Goal: Book appointment/travel/reservation: Book appointment/travel/reservation

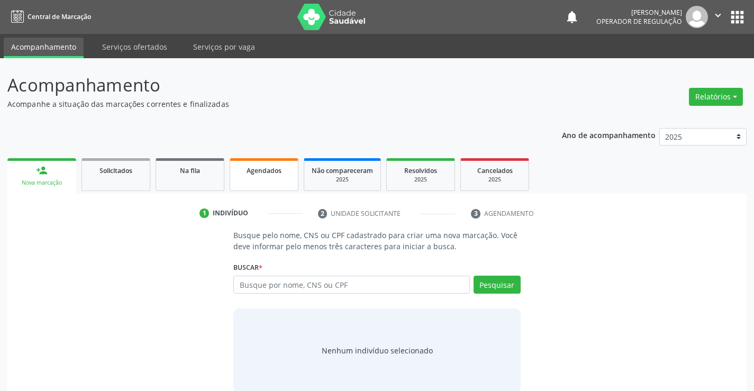
click at [277, 171] on span "Agendados" at bounding box center [264, 170] width 35 height 9
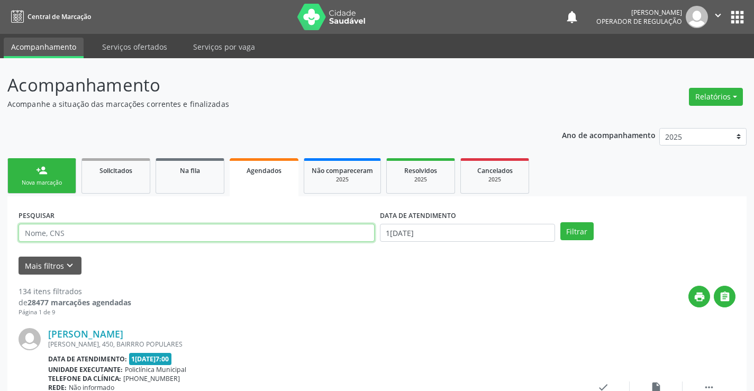
click at [194, 239] on input "text" at bounding box center [197, 233] width 356 height 18
type input "707607217735692"
click at [456, 223] on div "DATA DE ATENDIMENTO" at bounding box center [467, 215] width 175 height 16
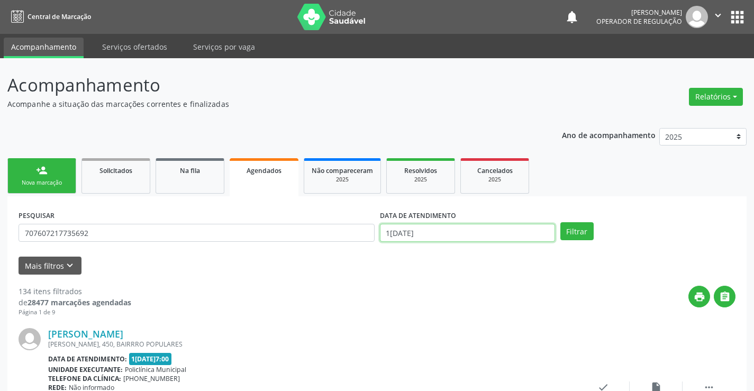
click at [509, 237] on input "15/09/2025" at bounding box center [467, 233] width 175 height 18
click at [577, 237] on button "Filtrar" at bounding box center [576, 231] width 33 height 18
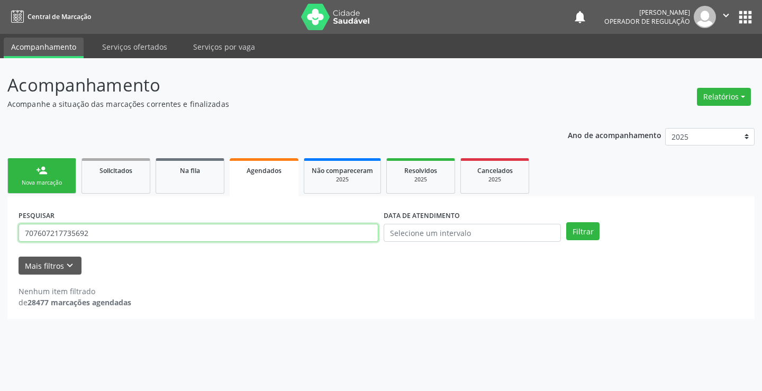
drag, startPoint x: 107, startPoint y: 238, endPoint x: 0, endPoint y: 231, distance: 107.1
click at [0, 231] on div "Acompanhamento Acompanhe a situação das marcações correntes e finalizadas Relat…" at bounding box center [381, 224] width 762 height 333
click at [53, 169] on link "person_add Nova marcação" at bounding box center [41, 175] width 69 height 35
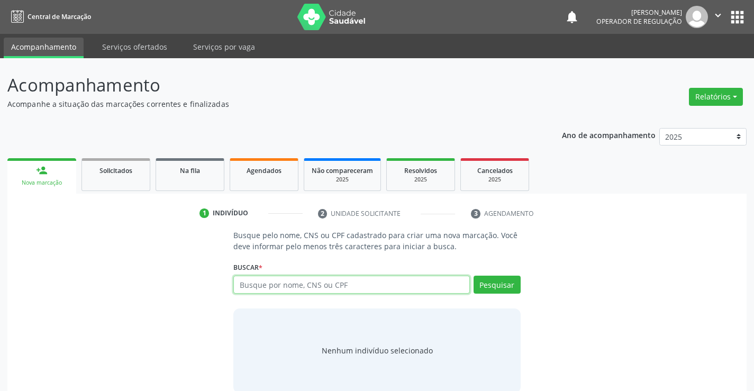
click at [346, 287] on input "text" at bounding box center [351, 285] width 236 height 18
paste input "707607217735692"
type input "707607217735692"
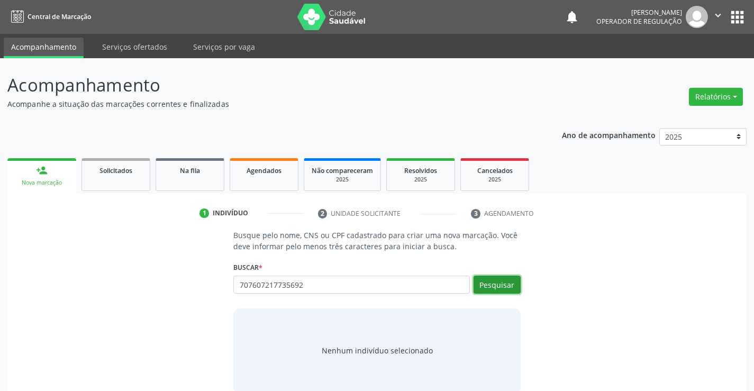
click at [496, 289] on button "Pesquisar" at bounding box center [497, 285] width 47 height 18
type input "707607217735692"
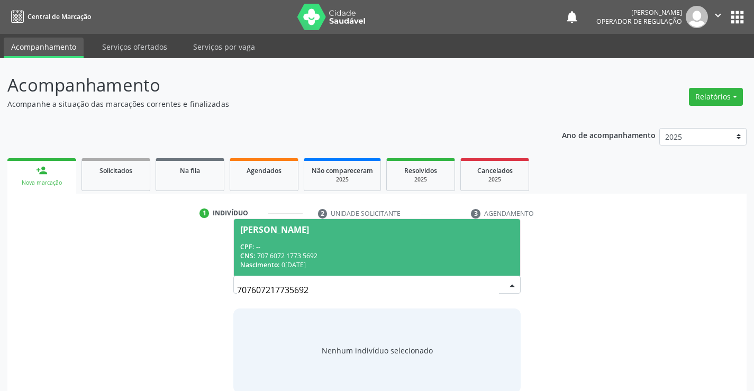
click at [339, 252] on div "CNS: 707 6072 1773 5692" at bounding box center [376, 255] width 273 height 9
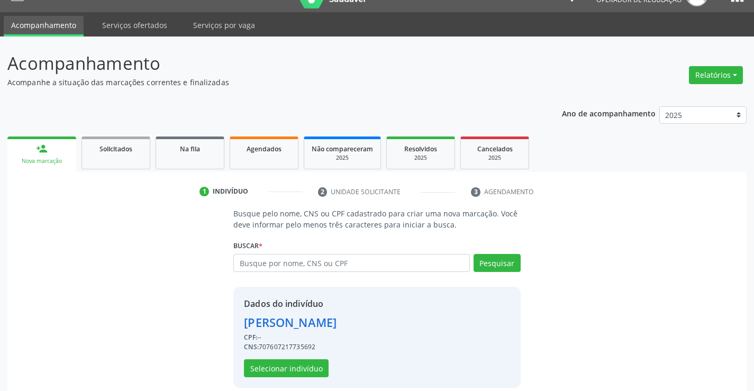
scroll to position [33, 0]
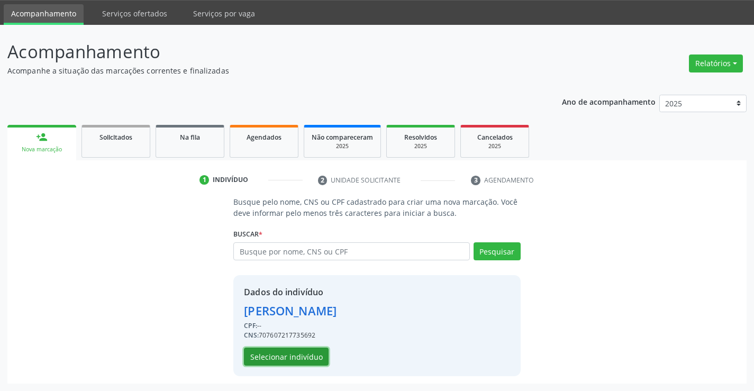
click at [277, 356] on button "Selecionar indivíduo" at bounding box center [286, 357] width 85 height 18
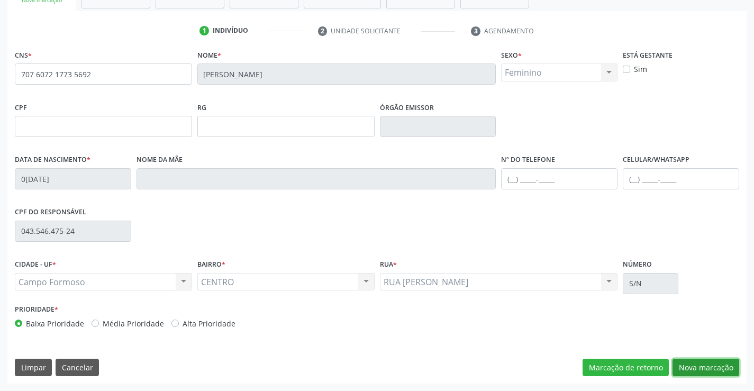
click at [689, 369] on button "Nova marcação" at bounding box center [706, 368] width 67 height 18
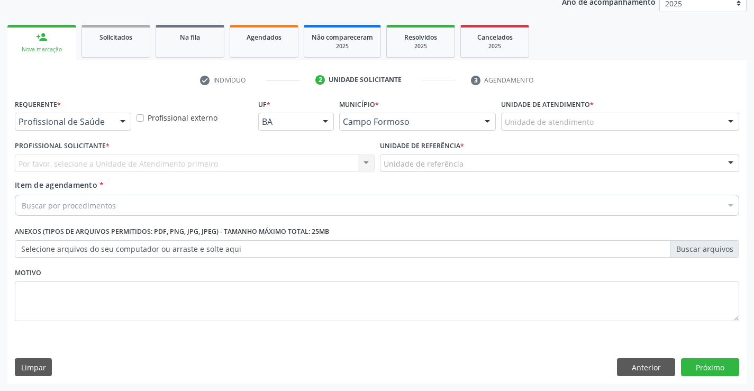
scroll to position [133, 0]
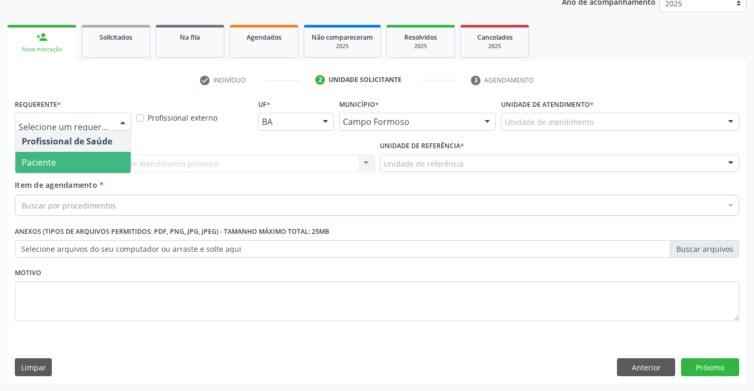
click at [86, 165] on span "Paciente" at bounding box center [72, 162] width 115 height 21
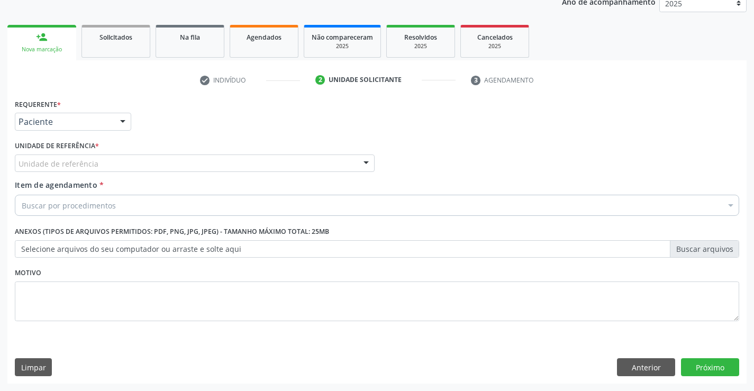
click at [116, 162] on div "Unidade de referência" at bounding box center [195, 164] width 360 height 18
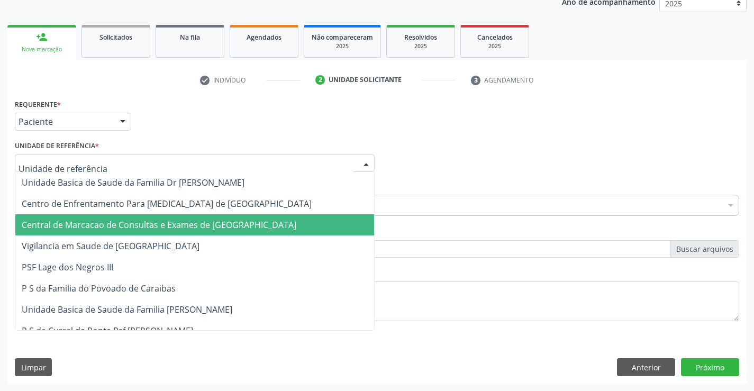
click at [116, 221] on span "Central de Marcacao de Consultas e Exames de [GEOGRAPHIC_DATA]" at bounding box center [159, 225] width 275 height 12
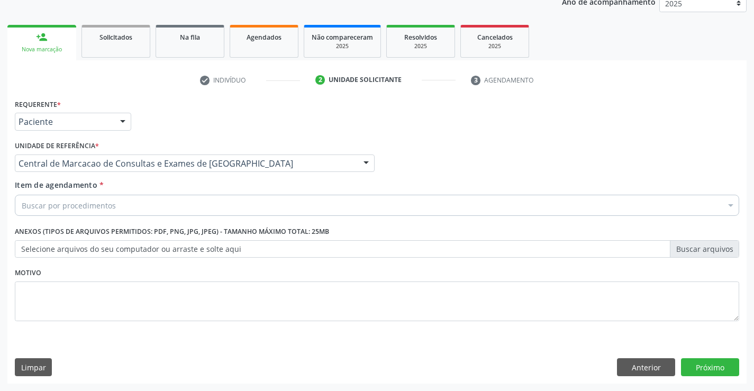
click at [122, 202] on div "Buscar por procedimentos" at bounding box center [377, 205] width 724 height 21
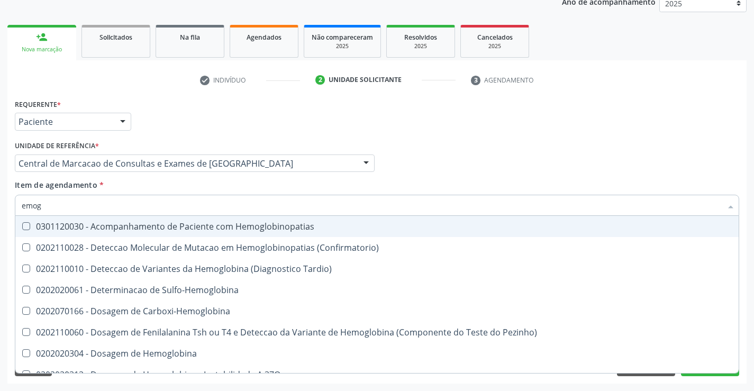
type input "emogr"
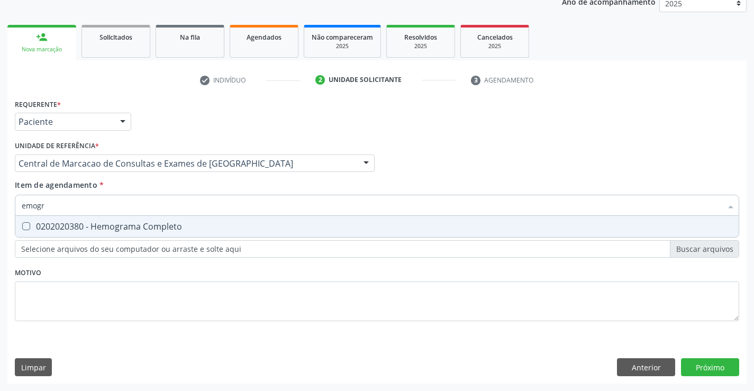
click at [122, 225] on div "0202020380 - Hemograma Completo" at bounding box center [377, 226] width 711 height 8
checkbox Completo "true"
click at [126, 211] on input "emogr" at bounding box center [372, 205] width 700 height 21
type input "co"
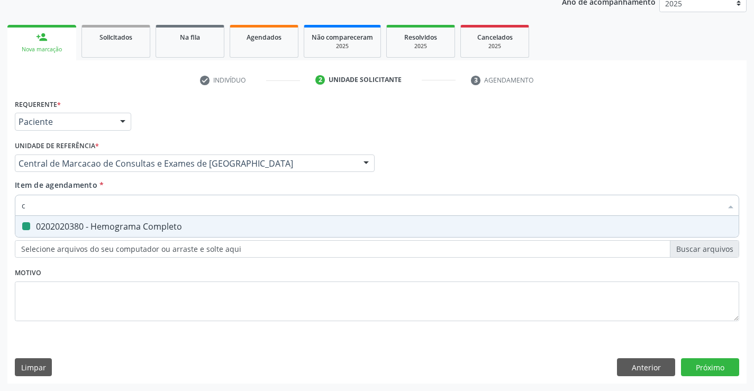
checkbox Completo "false"
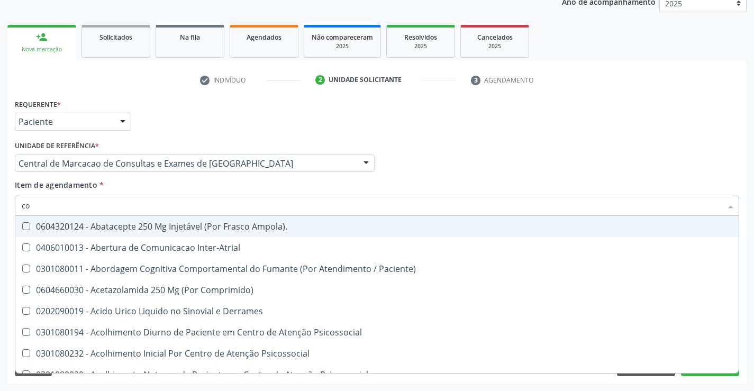
type input "c"
checkbox Completo "false"
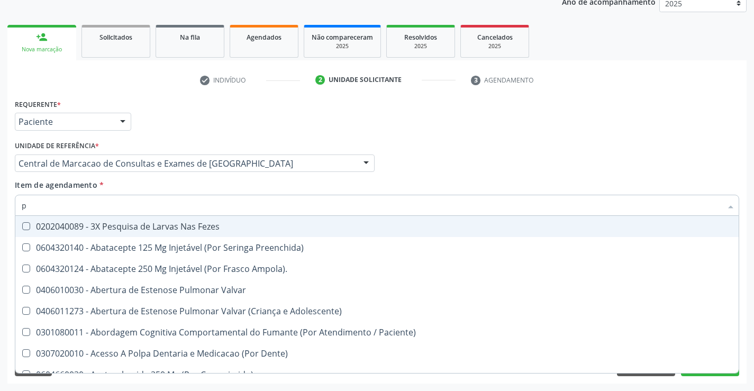
type input "pl"
checkbox Parcial "true"
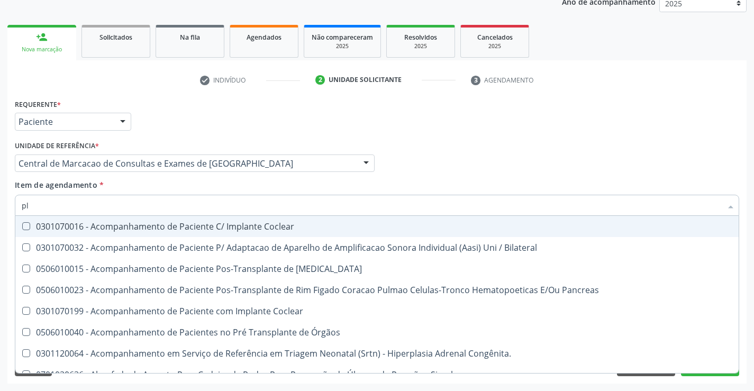
type input "pla"
checkbox Completo "false"
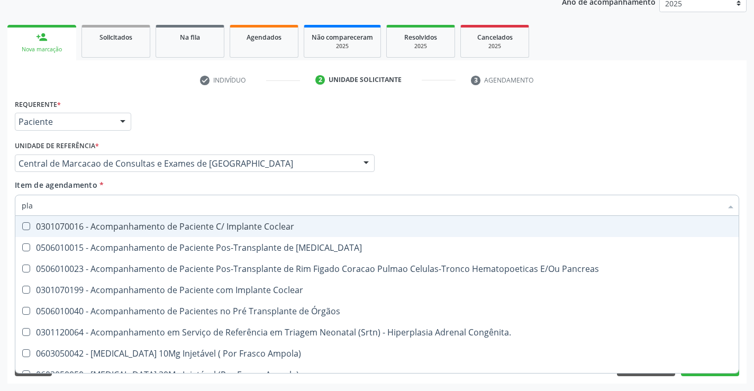
type input "plaq"
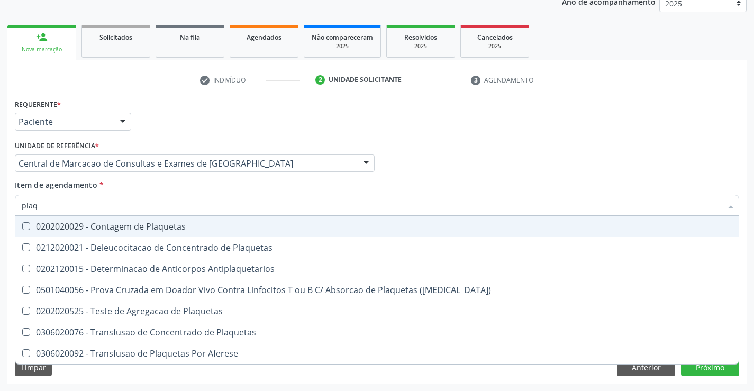
click at [127, 226] on div "0202020029 - Contagem de Plaquetas" at bounding box center [377, 226] width 711 height 8
checkbox Plaquetas "true"
click at [137, 203] on input "plaq" at bounding box center [372, 205] width 700 height 21
type input "co"
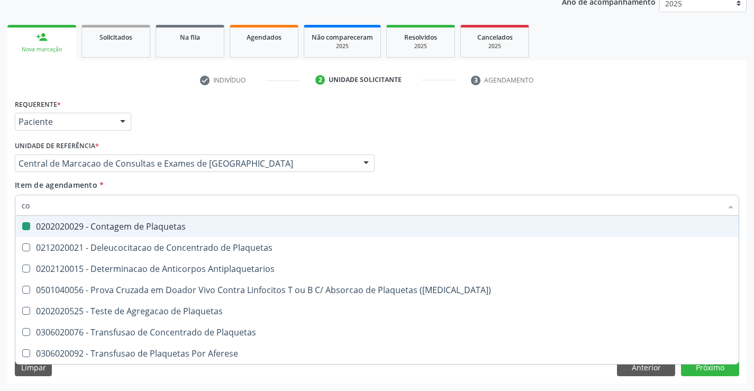
checkbox Plaquetas "false"
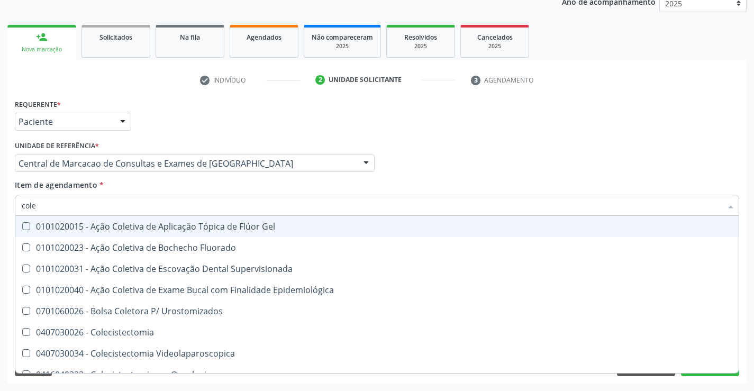
type input "coles"
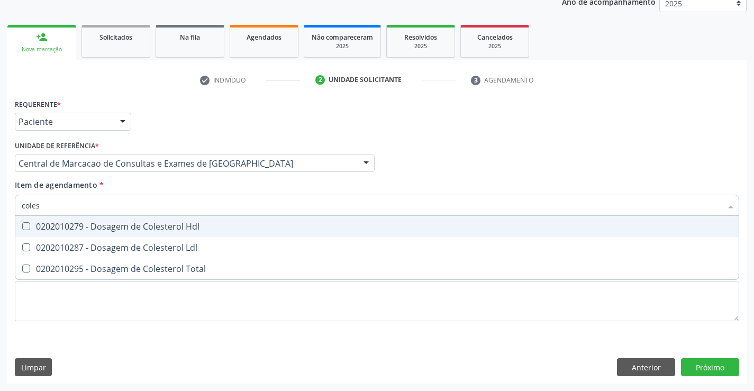
click at [129, 225] on div "0202010279 - Dosagem de Colesterol Hdl" at bounding box center [377, 226] width 711 height 8
checkbox Hdl "true"
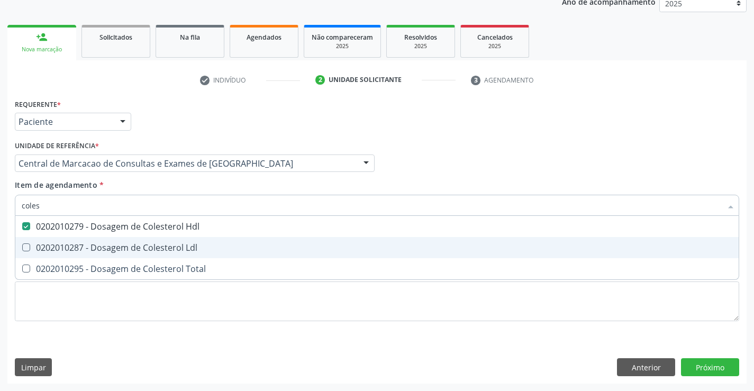
click at [125, 240] on span "0202010287 - Dosagem de Colesterol Ldl" at bounding box center [376, 247] width 723 height 21
checkbox Ldl "true"
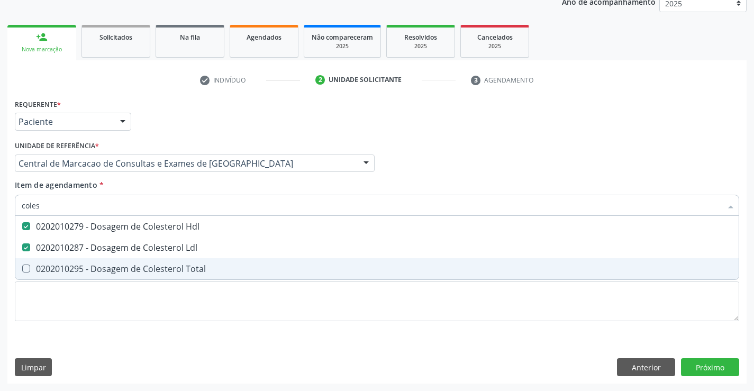
click at [123, 262] on span "0202010295 - Dosagem de Colesterol Total" at bounding box center [376, 268] width 723 height 21
checkbox Total "true"
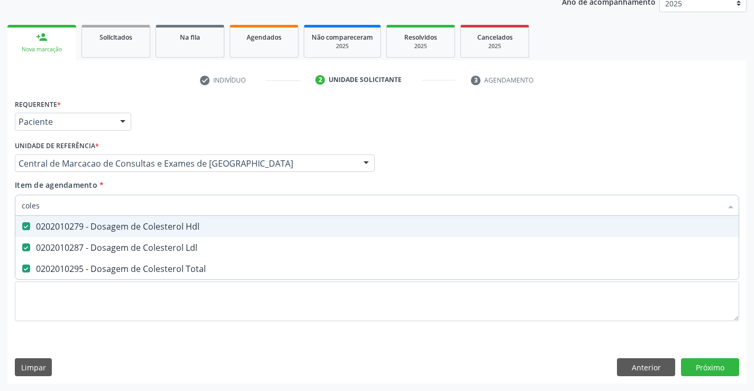
click at [132, 205] on input "coles" at bounding box center [372, 205] width 700 height 21
type input "tri"
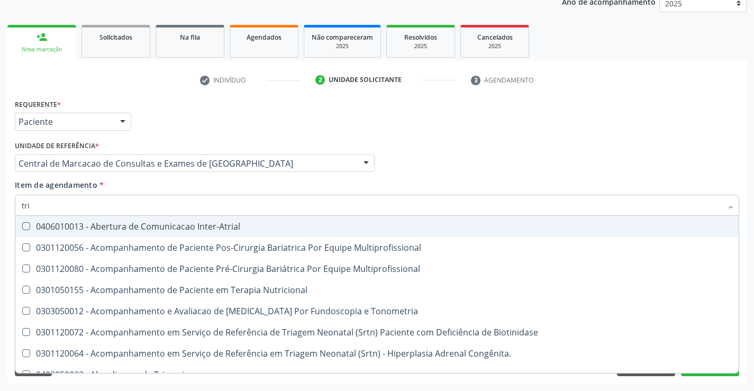
checkbox Inter-Atrial "false"
checkbox Multiprofissional "false"
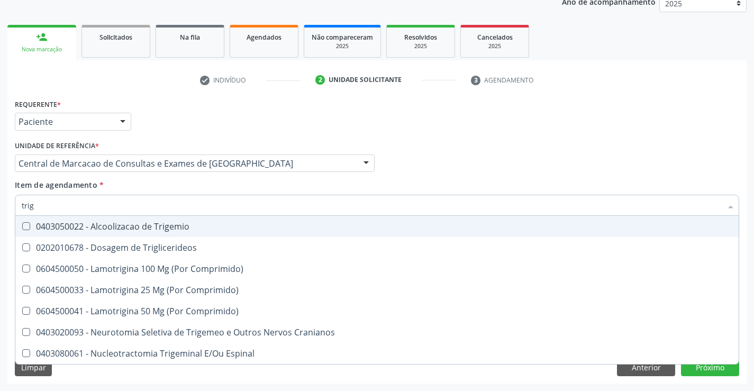
type input "trigl"
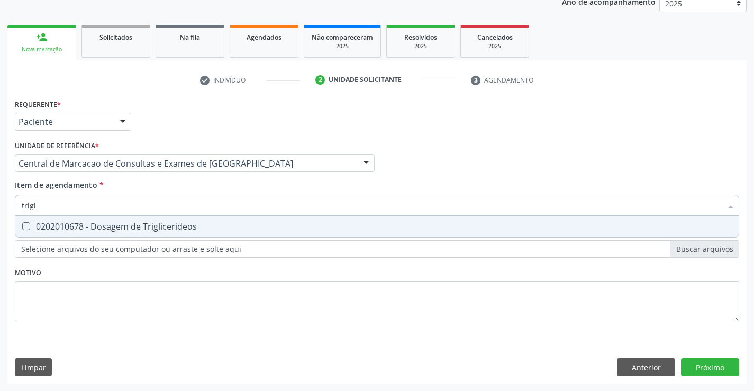
click at [130, 230] on div "0202010678 - Dosagem de Triglicerideos" at bounding box center [377, 226] width 711 height 8
checkbox Triglicerideos "true"
click at [137, 202] on input "trigl" at bounding box center [372, 205] width 700 height 21
type input "ur"
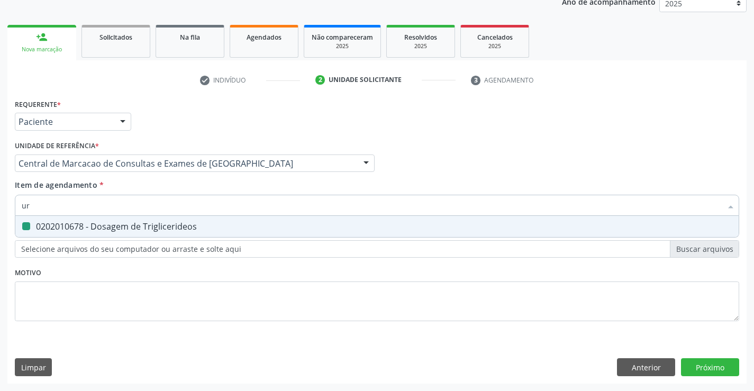
checkbox Triglicerideos "false"
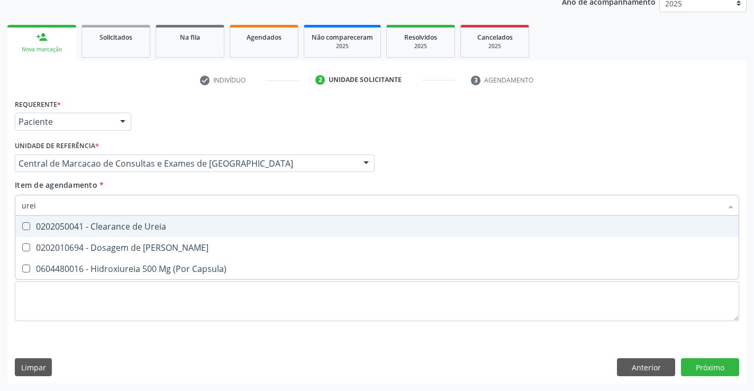
type input "ureia"
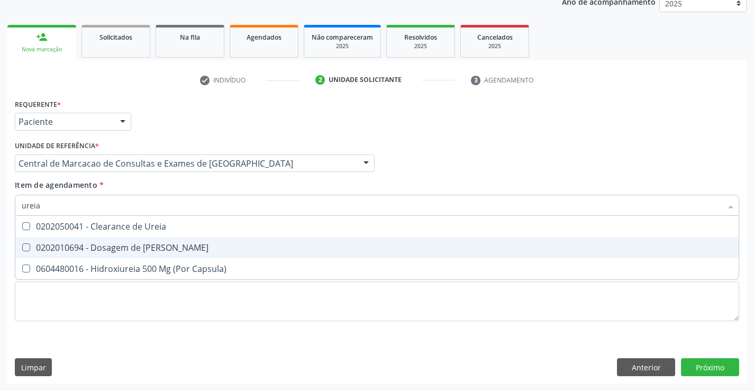
click at [145, 247] on div "0202010694 - Dosagem de Ureia" at bounding box center [377, 247] width 711 height 8
checkbox Ureia "true"
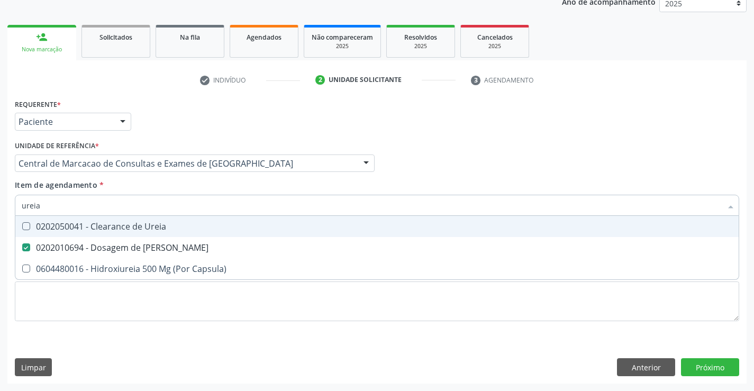
click at [149, 208] on input "ureia" at bounding box center [372, 205] width 700 height 21
type input "c"
checkbox Ureia "false"
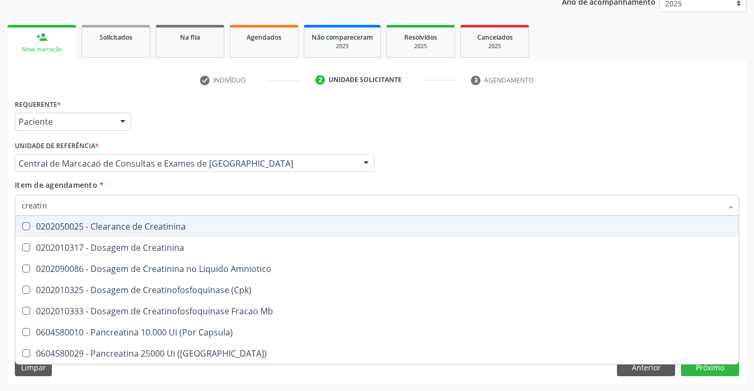
type input "creatini"
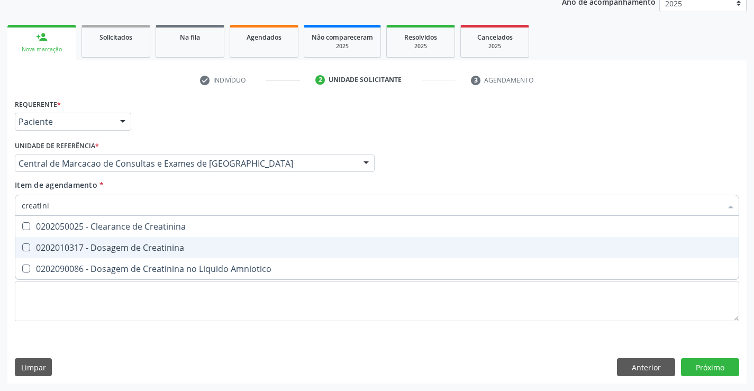
click at [140, 246] on div "0202010317 - Dosagem de Creatinina" at bounding box center [377, 247] width 711 height 8
checkbox Creatinina "true"
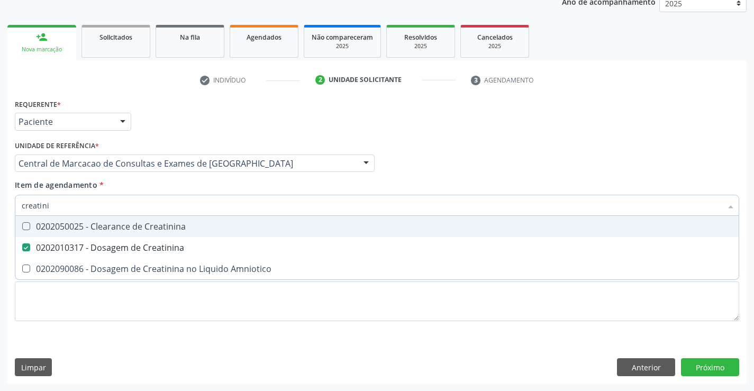
click at [140, 209] on input "creatini" at bounding box center [372, 205] width 700 height 21
type input "ur"
checkbox Creatinina "false"
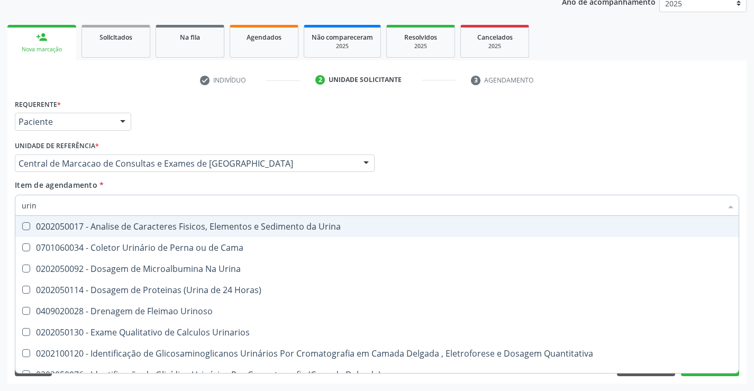
type input "urina"
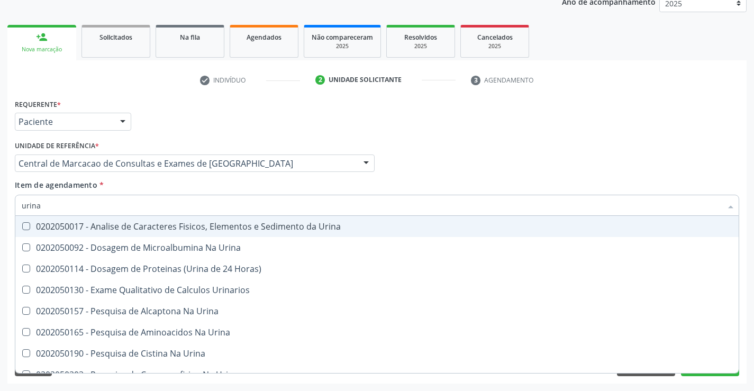
click at [142, 219] on span "0202050017 - Analise de Caracteres Fisicos, Elementos e Sedimento da Urina" at bounding box center [376, 226] width 723 height 21
checkbox Urina "true"
click at [151, 209] on input "urina" at bounding box center [372, 205] width 700 height 21
type input "f"
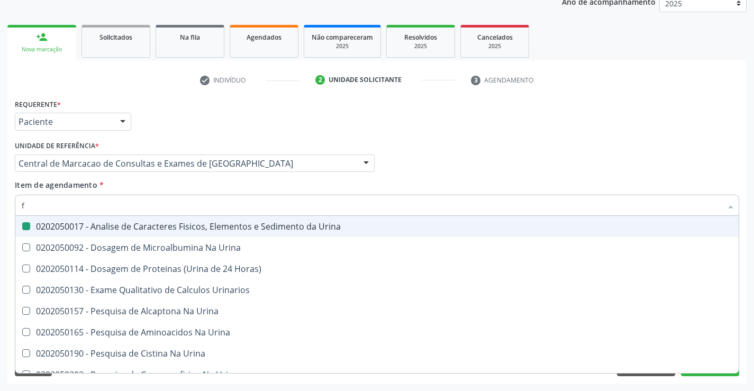
checkbox Urina "false"
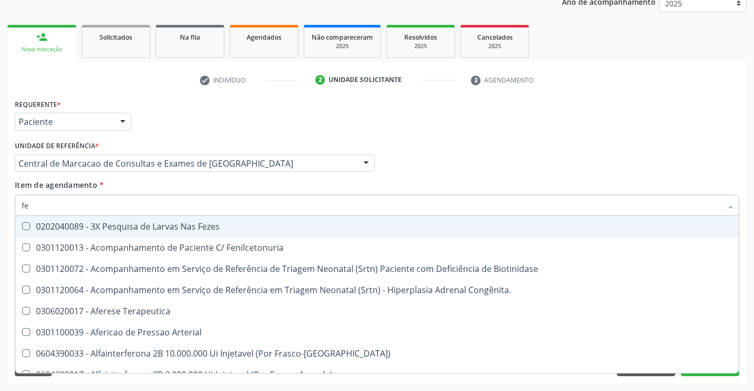
type input "fez"
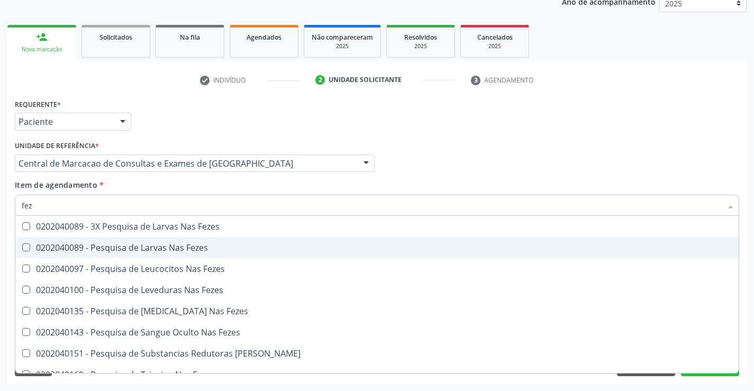
click at [156, 246] on div "0202040089 - Pesquisa de Larvas Nas Fezes" at bounding box center [377, 247] width 711 height 8
checkbox Fezes "true"
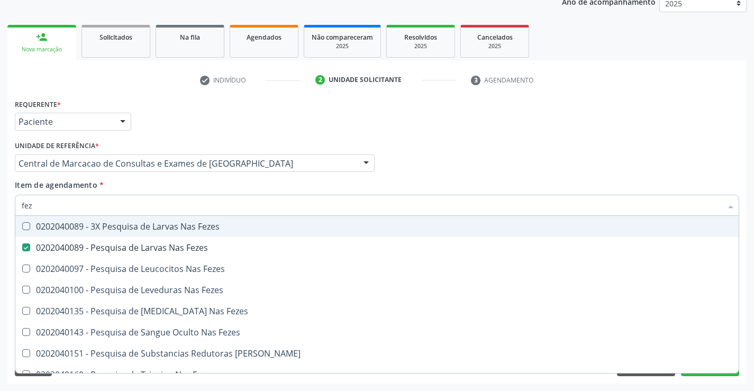
click at [173, 205] on input "fez" at bounding box center [372, 205] width 700 height 21
type input "t"
checkbox Fezes "false"
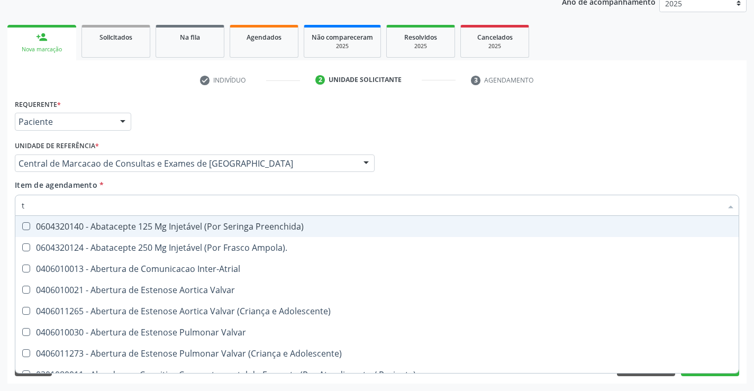
type input "tg"
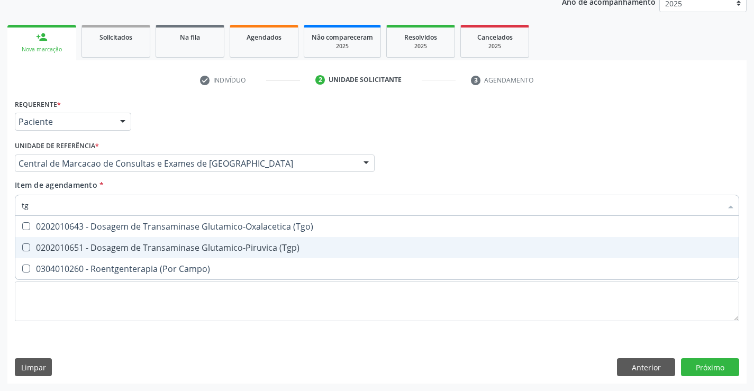
click at [180, 243] on div "0202010651 - Dosagem de Transaminase Glutamico-Piruvica (Tgp)" at bounding box center [377, 247] width 711 height 8
checkbox \(Tgp\) "true"
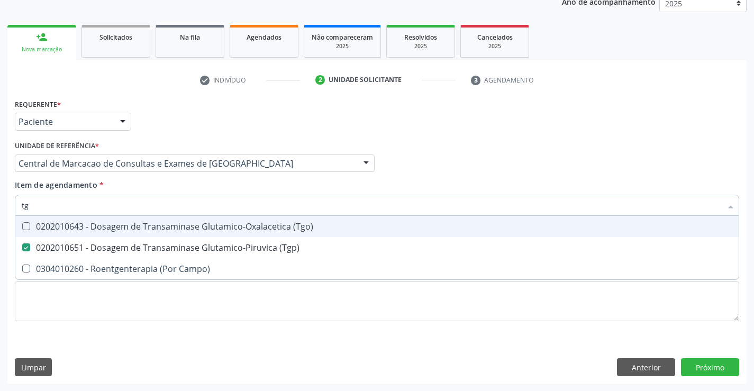
click at [184, 223] on div "0202010643 - Dosagem de Transaminase Glutamico-Oxalacetica (Tgo)" at bounding box center [377, 226] width 711 height 8
checkbox \(Tgo\) "true"
click at [193, 202] on input "tg" at bounding box center [372, 205] width 700 height 21
type input "s"
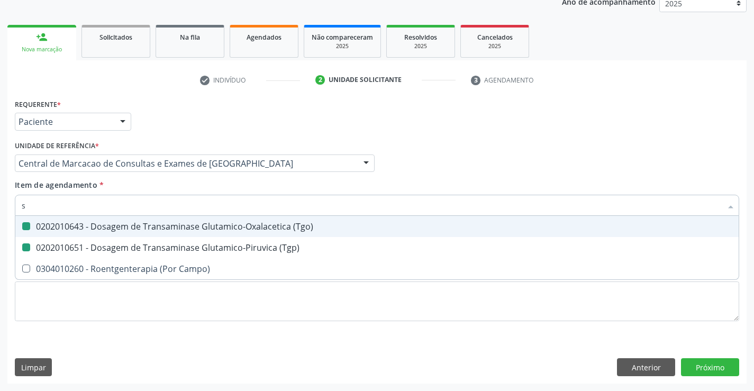
checkbox \(Tgo\) "false"
checkbox \(Tgp\) "false"
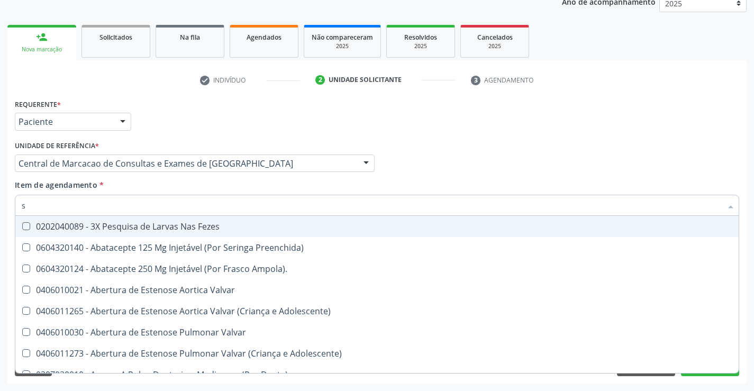
type input "so"
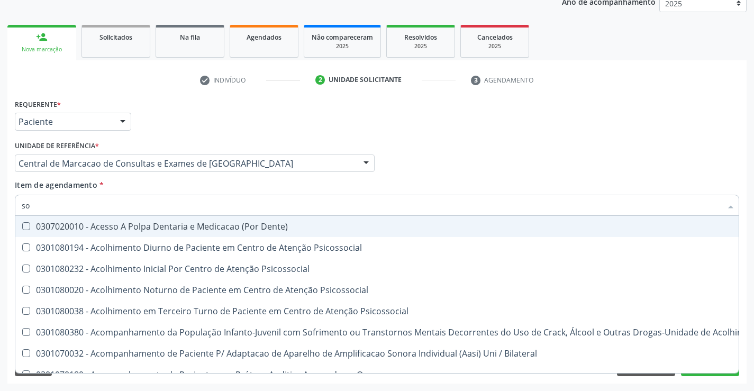
checkbox Transjugular "false"
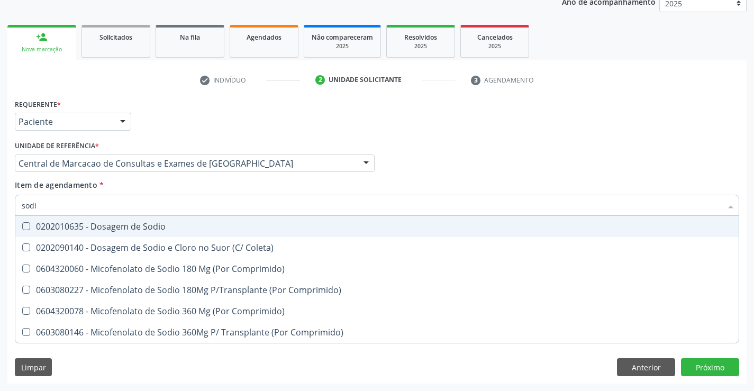
type input "sodio"
click at [189, 223] on div "0202010635 - Dosagem de Sodio" at bounding box center [377, 226] width 711 height 8
checkbox Sodio "true"
click at [190, 205] on input "sodio" at bounding box center [372, 205] width 700 height 21
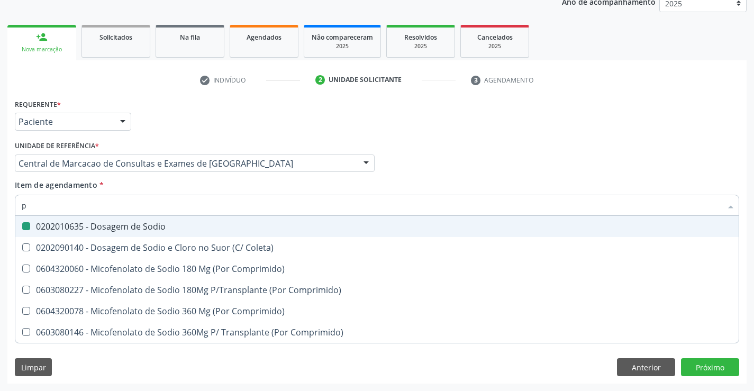
type input "po"
checkbox Sodio "false"
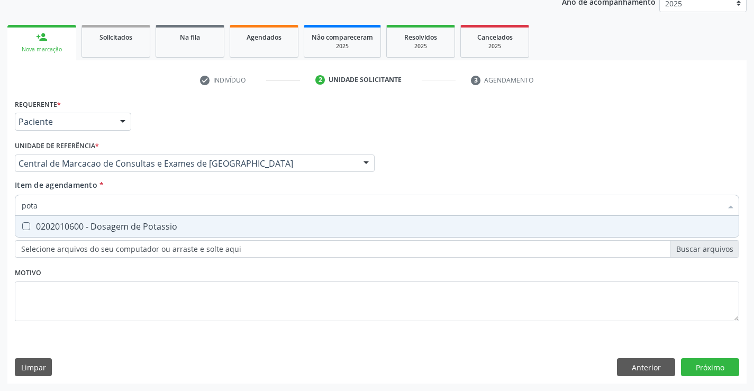
type input "potas"
click at [186, 232] on span "0202010600 - Dosagem de Potassio" at bounding box center [376, 226] width 723 height 21
checkbox Potassio "true"
click at [192, 207] on input "potas" at bounding box center [372, 205] width 700 height 21
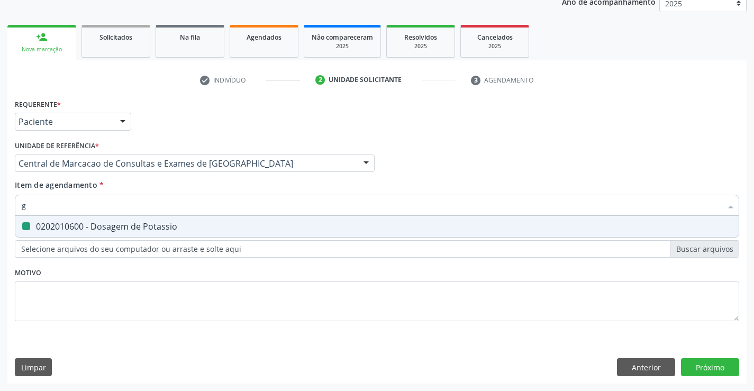
type input "gl"
checkbox Potassio "false"
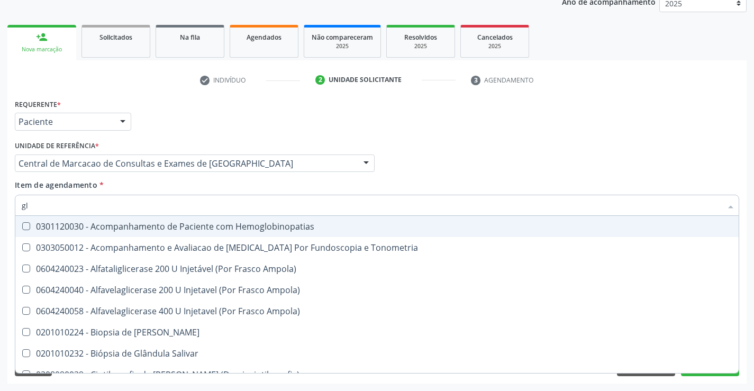
type input "gli"
checkbox Dosagens\) "true"
type input "glic"
checkbox Tardio\) "true"
checkbox Dosagens\) "false"
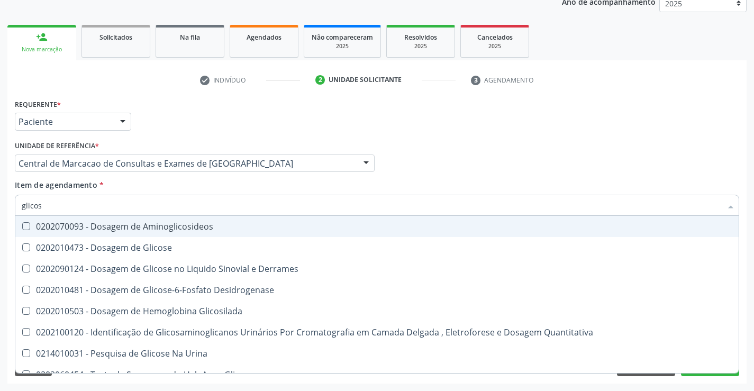
type input "glicose"
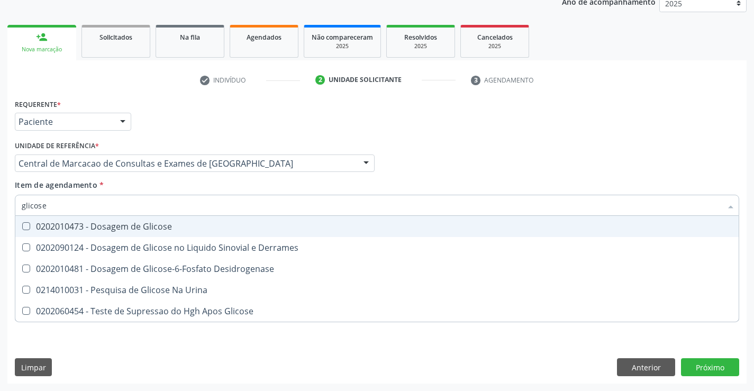
click at [189, 225] on div "0202010473 - Dosagem de Glicose" at bounding box center [377, 226] width 711 height 8
checkbox Glicose "true"
click at [197, 201] on input "glicose" at bounding box center [372, 205] width 700 height 21
type input "f"
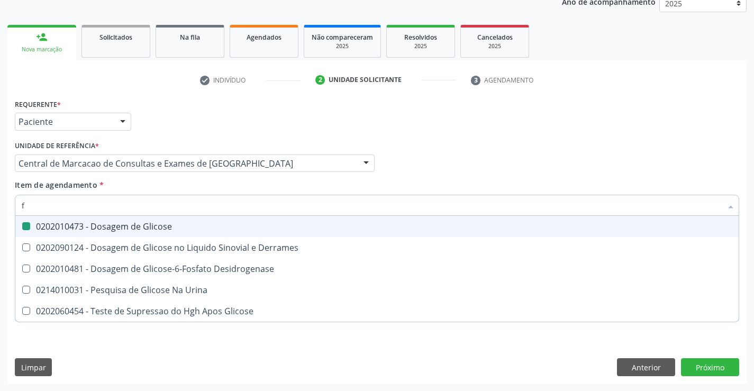
checkbox Glicose "false"
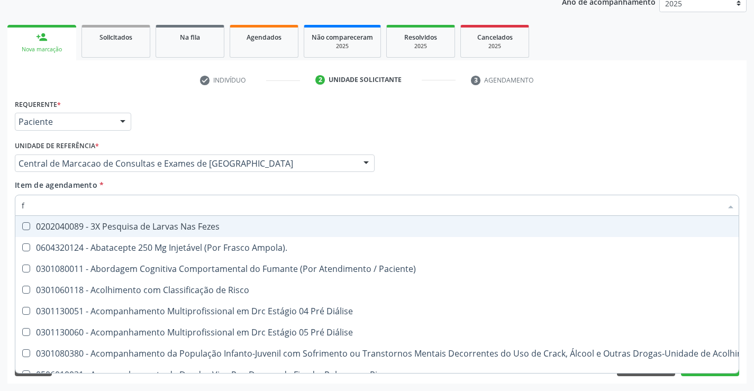
type input "fe"
checkbox Urina "false"
checkbox Intelectual "true"
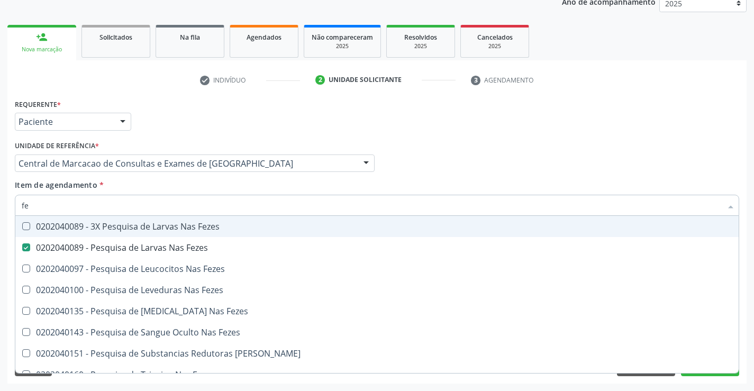
type input "fez"
checkbox Fezes "true"
click at [209, 204] on input "fezes" at bounding box center [372, 205] width 700 height 21
type input "ma"
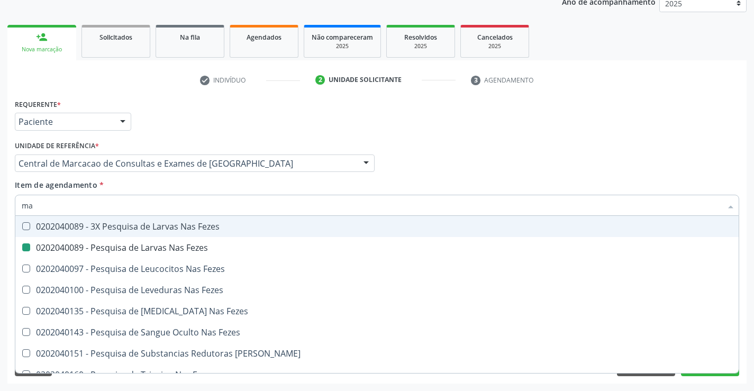
checkbox Fezes "false"
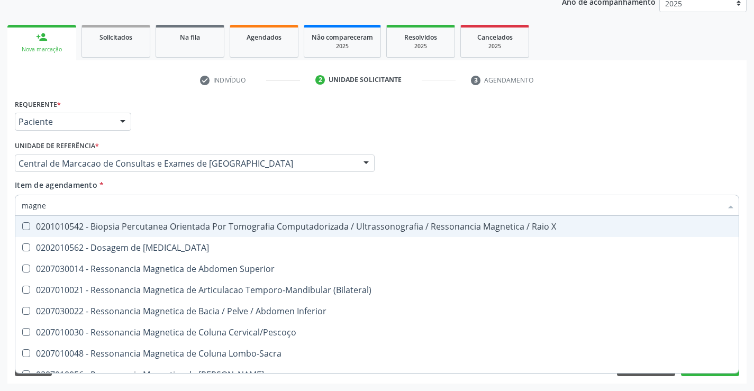
type input "magnes"
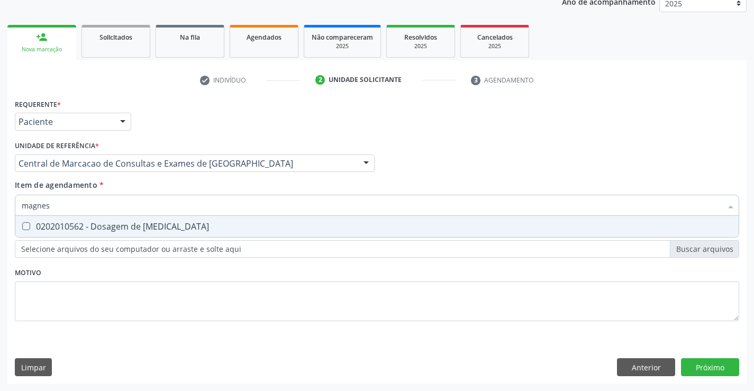
click at [209, 224] on div "0202010562 - Dosagem de Magnesio" at bounding box center [377, 226] width 711 height 8
checkbox Magnesio "true"
click at [724, 373] on div "Requerente * Paciente Profissional de Saúde Paciente Nenhum resultado encontrad…" at bounding box center [376, 239] width 739 height 287
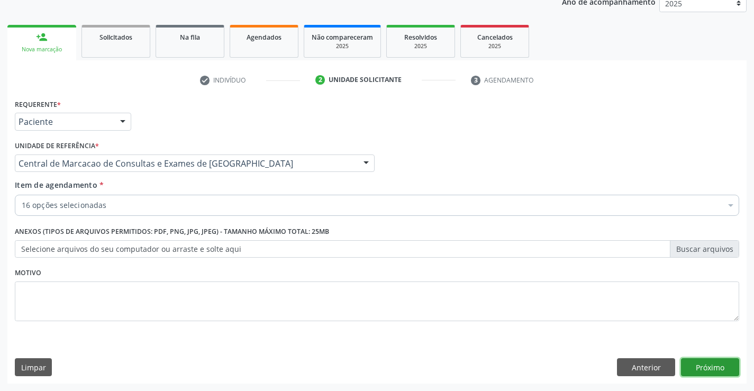
click at [718, 366] on button "Próximo" at bounding box center [710, 367] width 58 height 18
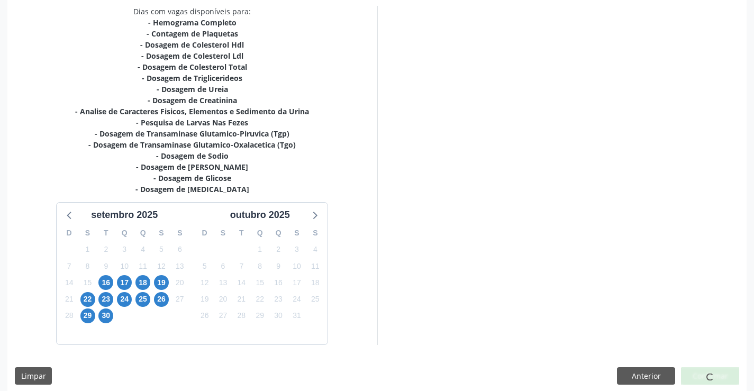
scroll to position [236, 0]
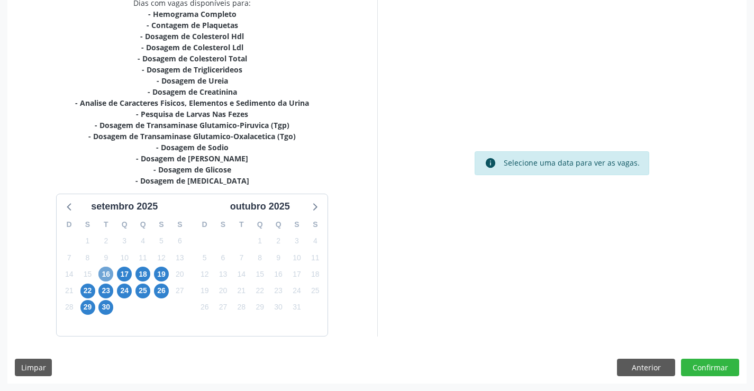
click at [101, 278] on span "16" at bounding box center [105, 274] width 15 height 15
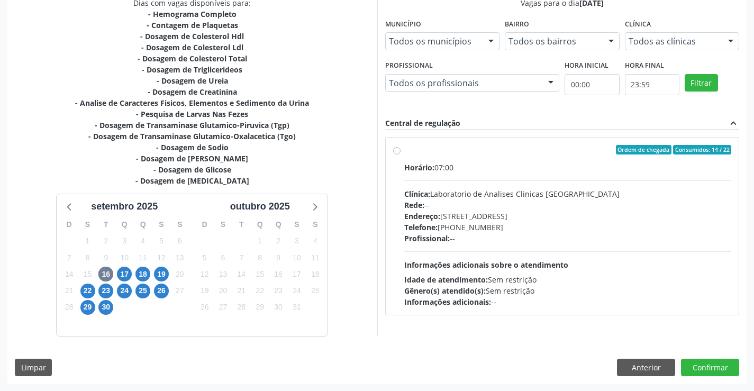
click at [463, 195] on div "Clínica: Laboratorio de Analises Clinicas Sao Francisco" at bounding box center [568, 193] width 328 height 11
click at [401, 155] on input "Ordem de chegada Consumidos: 14 / 22 Horário: 07:00 Clínica: Laboratorio de Ana…" at bounding box center [396, 150] width 7 height 10
radio input "true"
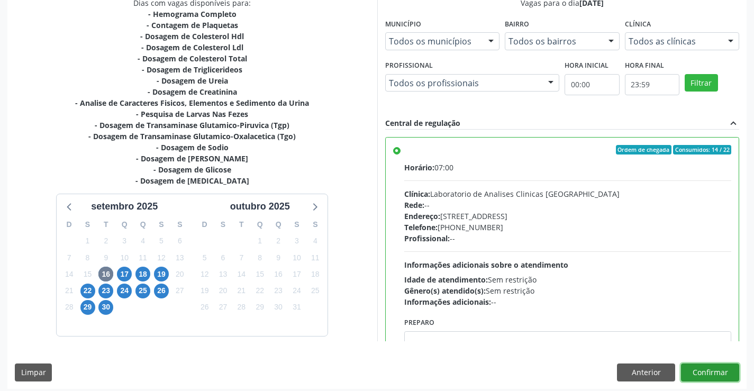
click at [694, 376] on button "Confirmar" at bounding box center [710, 373] width 58 height 18
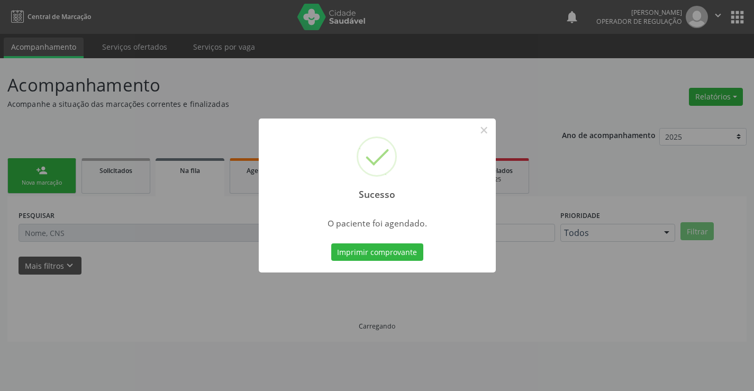
scroll to position [0, 0]
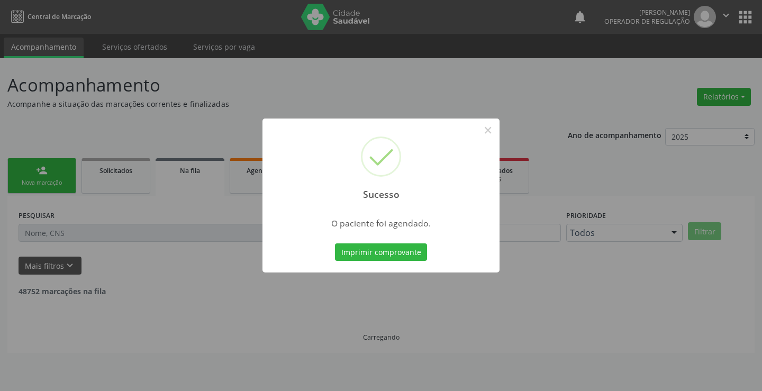
click at [335, 243] on button "Imprimir comprovante" at bounding box center [381, 252] width 92 height 18
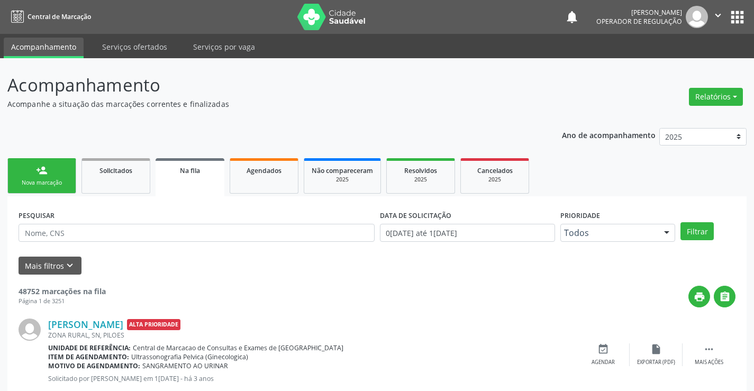
click at [53, 170] on link "person_add Nova marcação" at bounding box center [41, 175] width 69 height 35
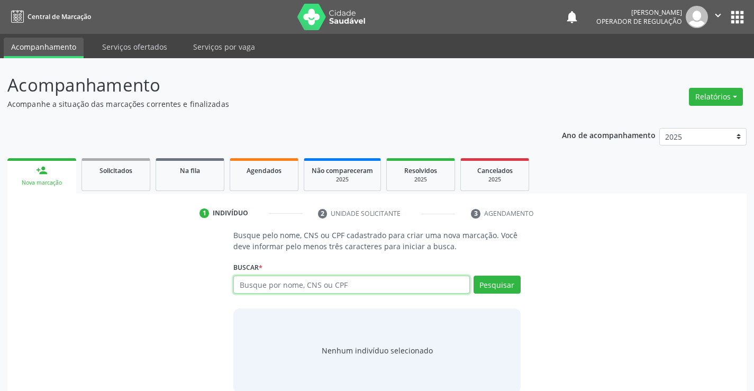
click at [257, 288] on input "text" at bounding box center [351, 285] width 236 height 18
type input "703301236496910"
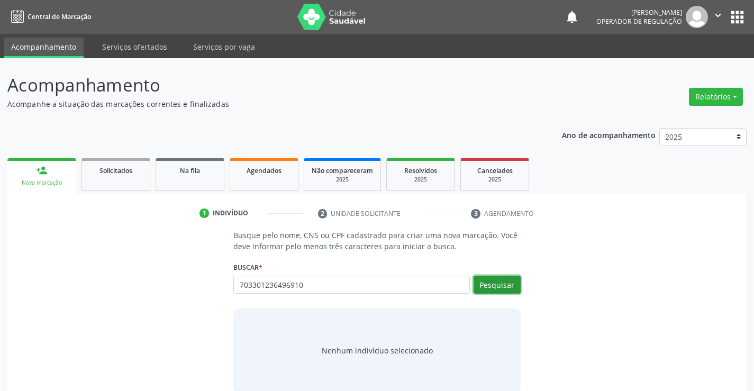
click at [489, 284] on button "Pesquisar" at bounding box center [497, 285] width 47 height 18
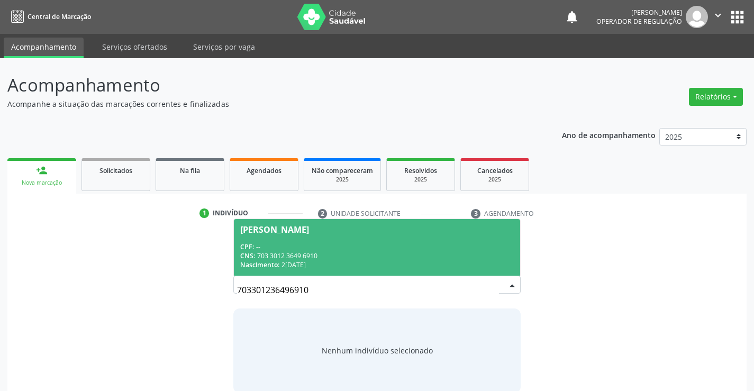
click at [370, 256] on div "CNS: 703 3012 3649 6910" at bounding box center [376, 255] width 273 height 9
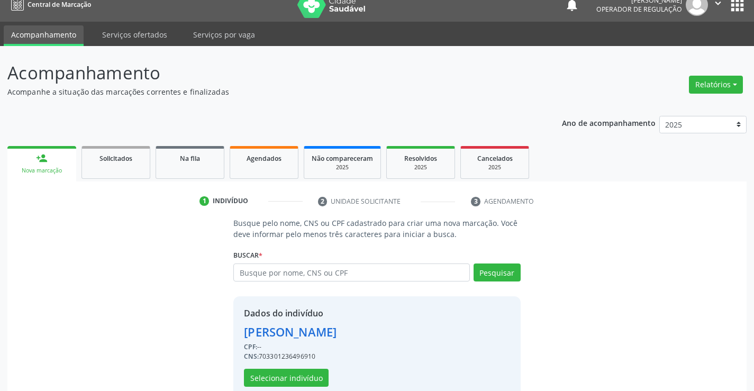
scroll to position [33, 0]
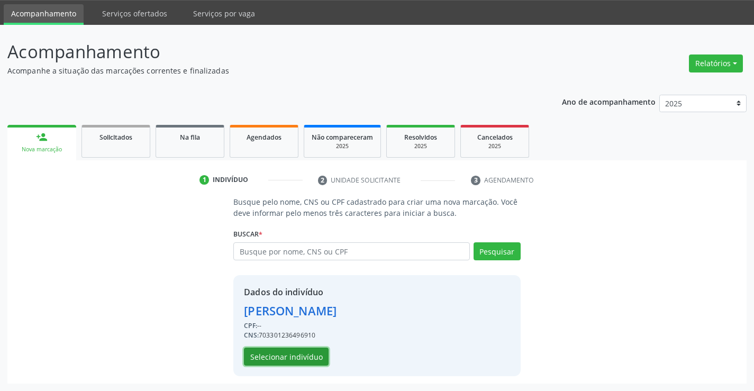
click at [290, 352] on button "Selecionar indivíduo" at bounding box center [286, 357] width 85 height 18
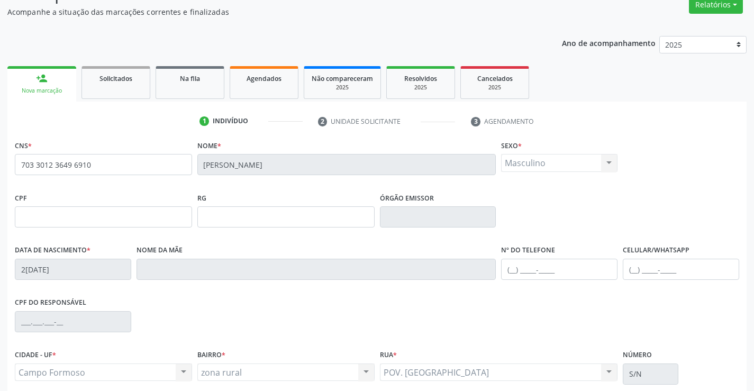
scroll to position [183, 0]
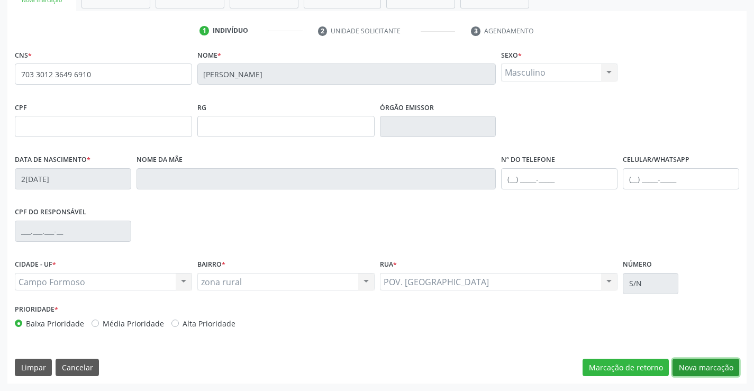
click at [689, 369] on button "Nova marcação" at bounding box center [706, 368] width 67 height 18
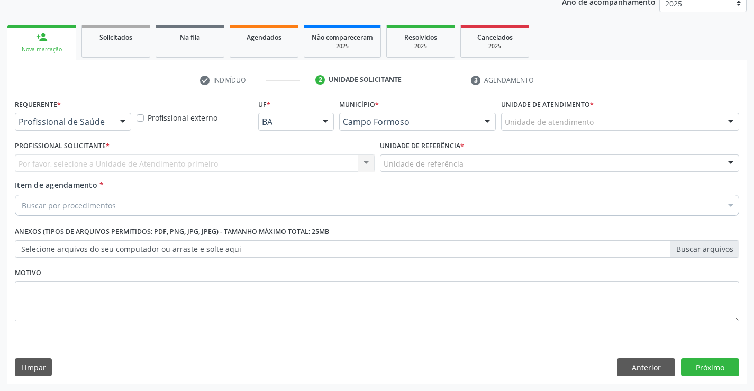
scroll to position [133, 0]
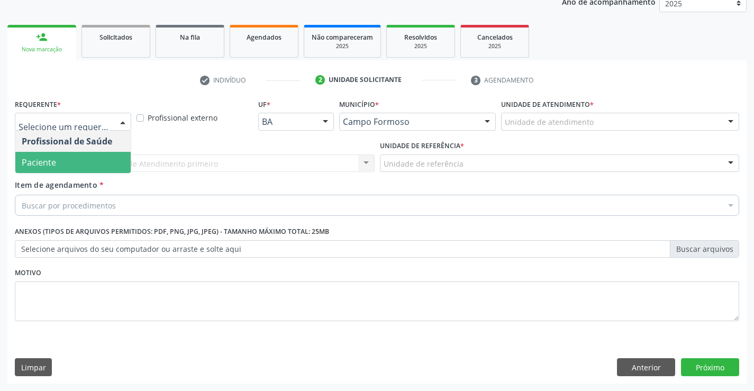
click at [59, 165] on span "Paciente" at bounding box center [72, 162] width 115 height 21
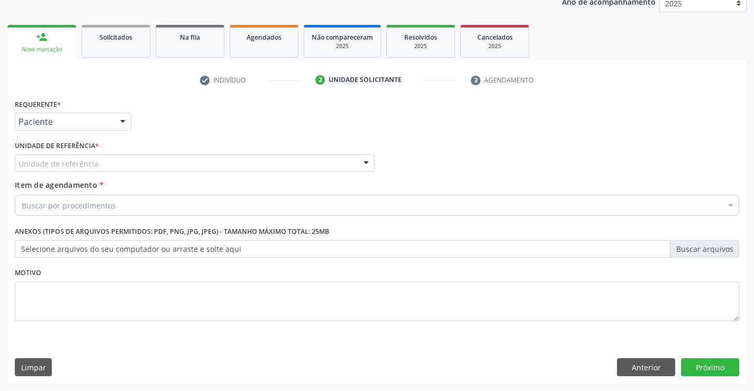
click at [133, 161] on div "Unidade de referência" at bounding box center [195, 164] width 360 height 18
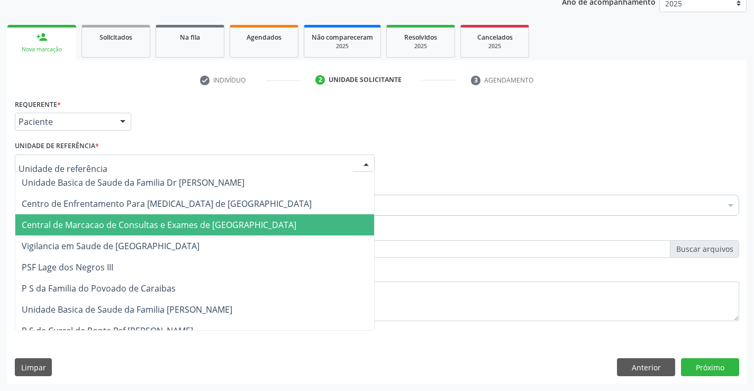
click at [117, 215] on span "Central de Marcacao de Consultas e Exames de [GEOGRAPHIC_DATA]" at bounding box center [194, 224] width 359 height 21
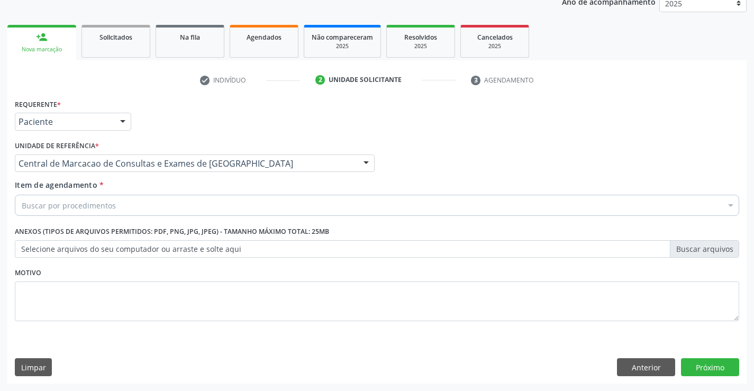
click at [113, 198] on div "Buscar por procedimentos" at bounding box center [377, 205] width 724 height 21
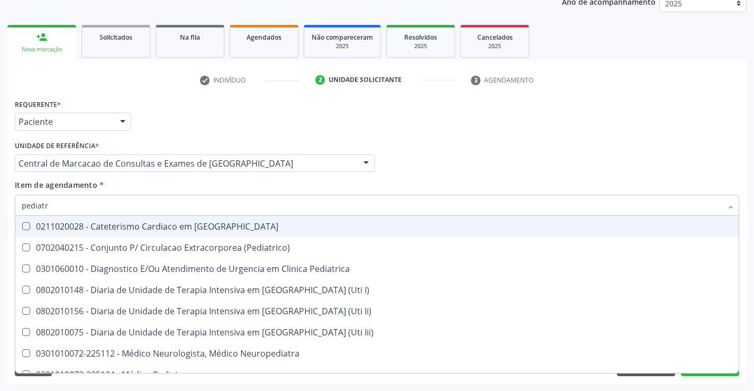
type input "pediatra"
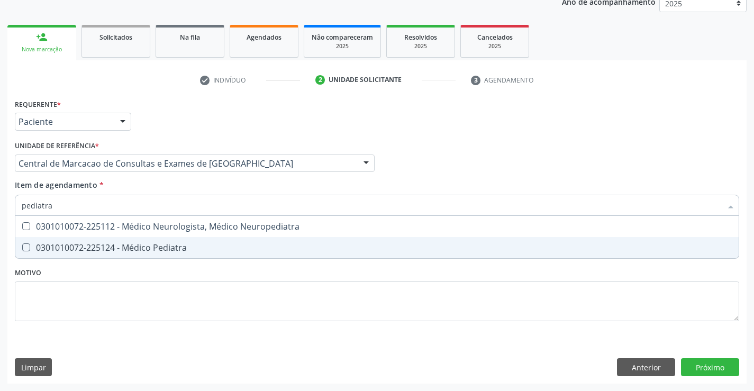
click at [125, 251] on div "0301010072-225124 - Médico Pediatra" at bounding box center [377, 247] width 711 height 8
checkbox Pediatra "true"
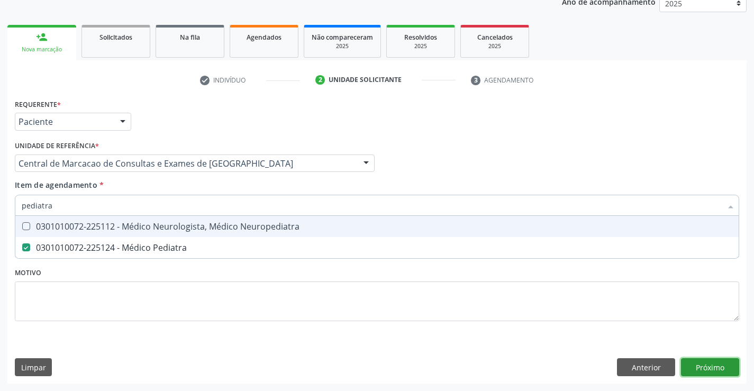
click at [717, 366] on div "Requerente * Paciente Profissional de Saúde Paciente Nenhum resultado encontrad…" at bounding box center [376, 239] width 739 height 287
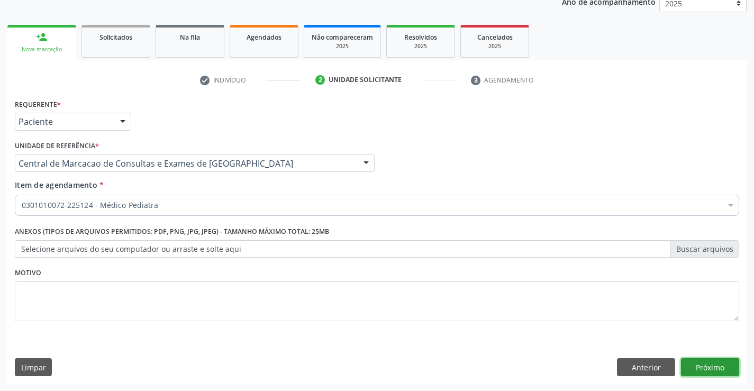
click at [694, 362] on button "Próximo" at bounding box center [710, 367] width 58 height 18
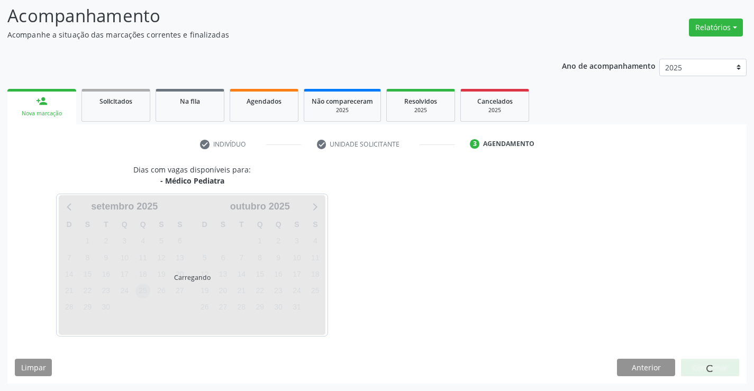
scroll to position [69, 0]
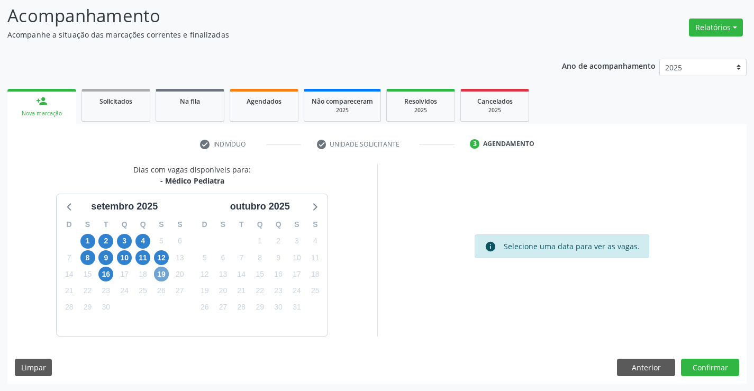
click at [163, 272] on span "19" at bounding box center [161, 274] width 15 height 15
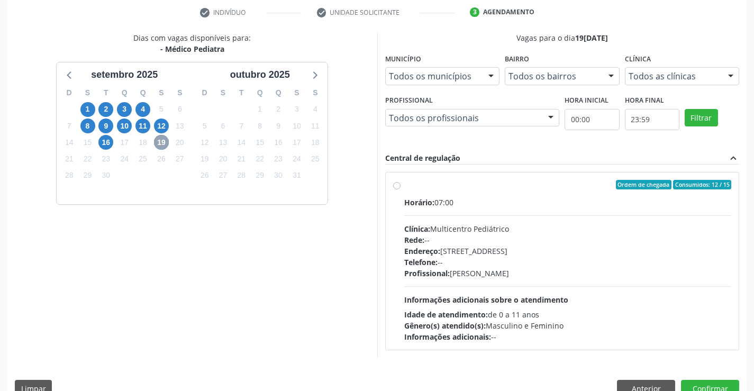
scroll to position [222, 0]
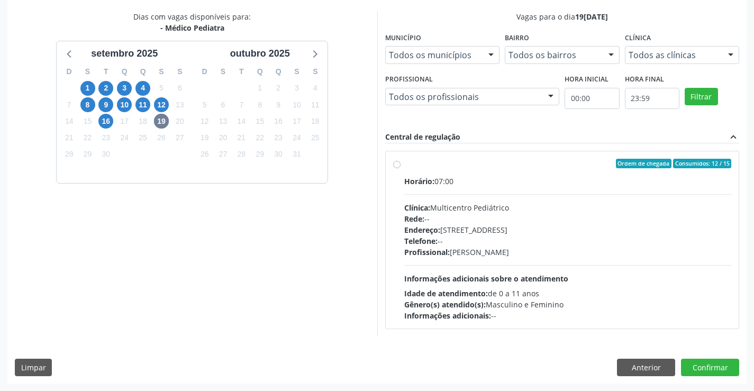
click at [517, 197] on div "Horário: 07:00 Clínica: Multicentro Pediátrico Rede: -- Endereço: Antigo Casa G…" at bounding box center [568, 249] width 328 height 146
click at [401, 168] on input "Ordem de chegada Consumidos: 12 / 15 Horário: 07:00 Clínica: Multicentro Pediát…" at bounding box center [396, 164] width 7 height 10
radio input "true"
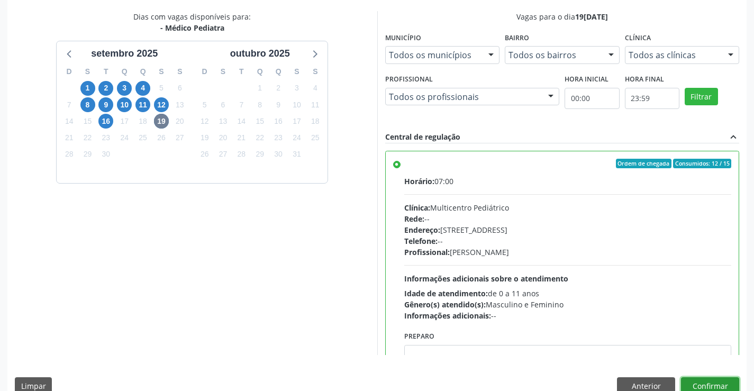
click at [714, 379] on button "Confirmar" at bounding box center [710, 386] width 58 height 18
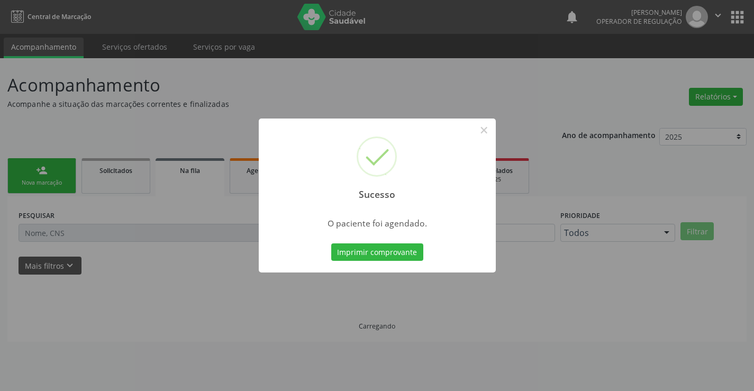
scroll to position [0, 0]
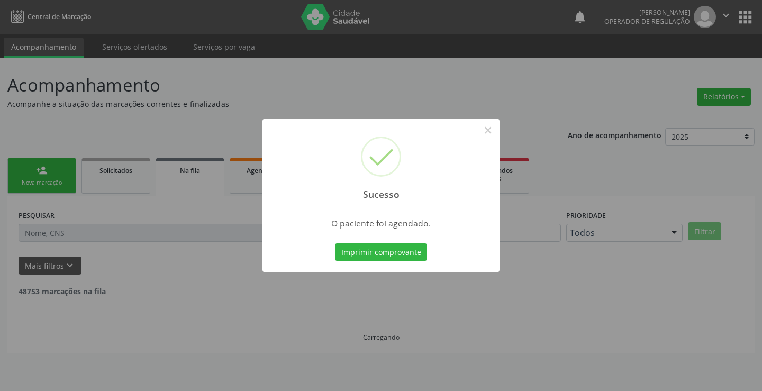
click at [335, 243] on button "Imprimir comprovante" at bounding box center [381, 252] width 92 height 18
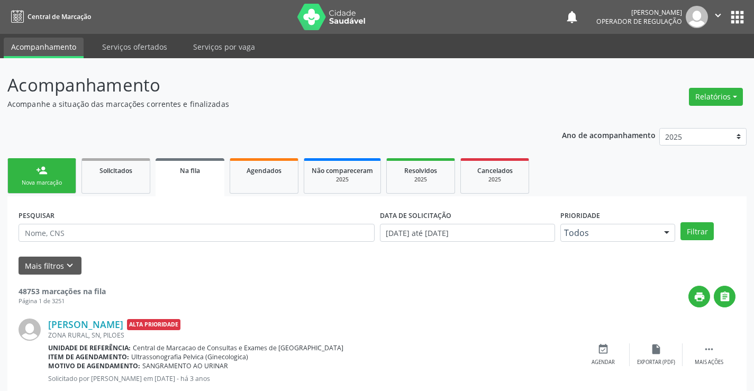
click at [33, 179] on div "Nova marcação" at bounding box center [41, 183] width 53 height 8
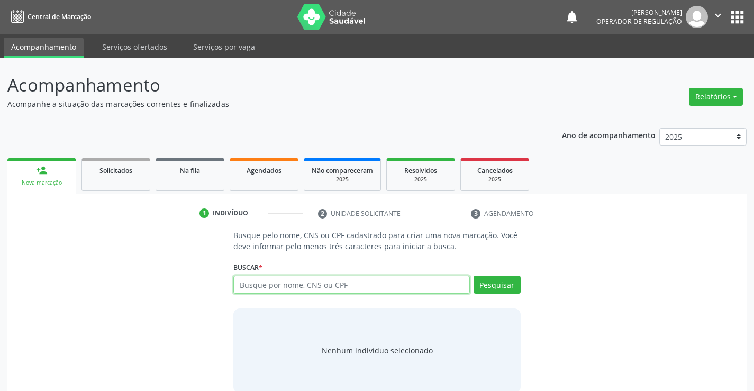
click at [306, 283] on input "text" at bounding box center [351, 285] width 236 height 18
type input "700801969006584"
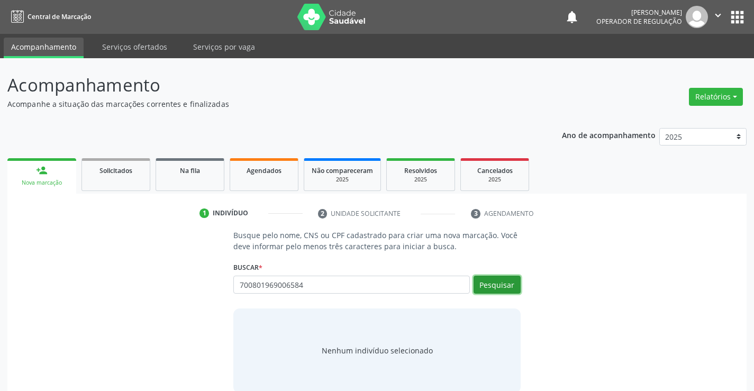
click at [507, 287] on button "Pesquisar" at bounding box center [497, 285] width 47 height 18
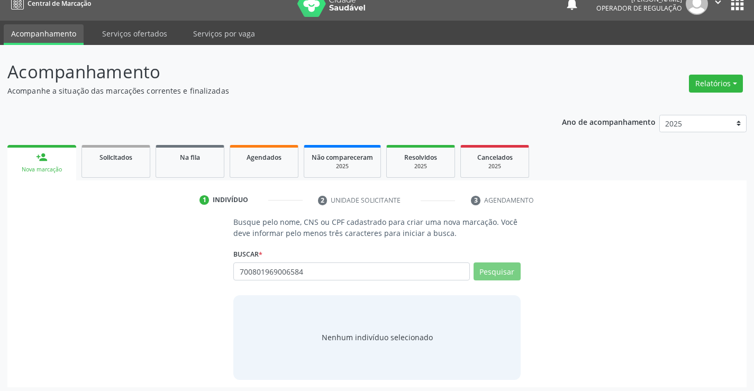
scroll to position [17, 0]
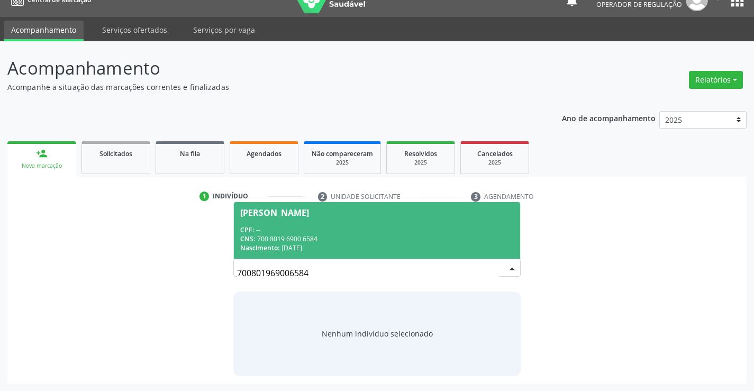
click at [316, 244] on div "Nascimento: 03/04/2018" at bounding box center [376, 247] width 273 height 9
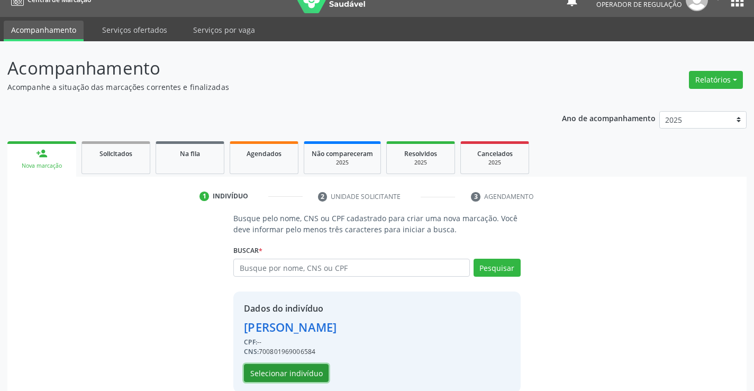
click at [294, 374] on button "Selecionar indivíduo" at bounding box center [286, 373] width 85 height 18
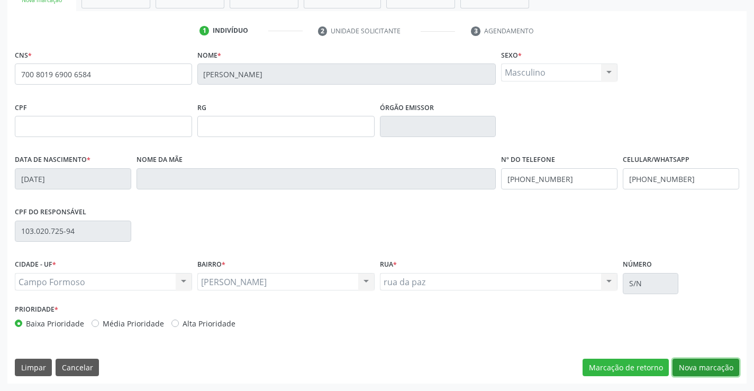
click at [689, 359] on button "Nova marcação" at bounding box center [706, 368] width 67 height 18
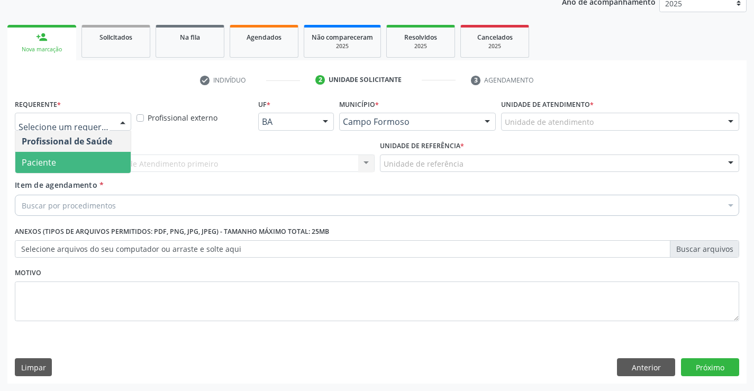
click at [62, 168] on span "Paciente" at bounding box center [72, 162] width 115 height 21
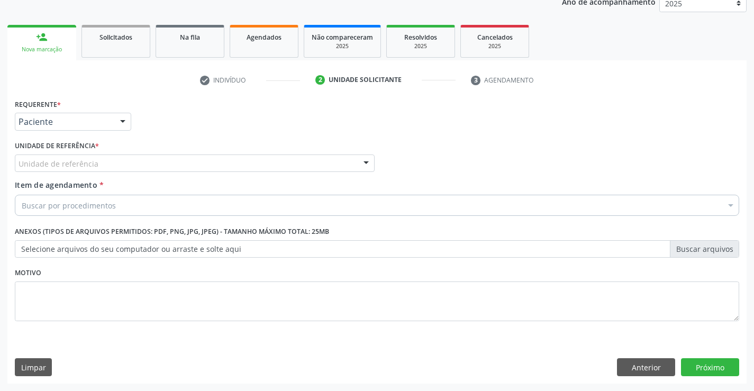
click at [120, 162] on div "Unidade de referência" at bounding box center [195, 164] width 360 height 18
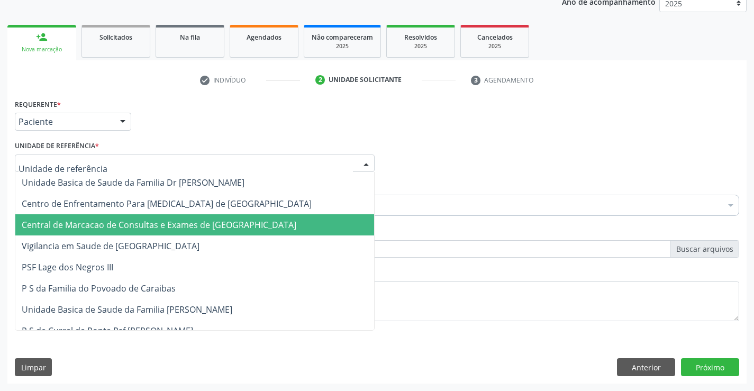
click at [111, 224] on span "Central de Marcacao de Consultas e Exames de [GEOGRAPHIC_DATA]" at bounding box center [159, 225] width 275 height 12
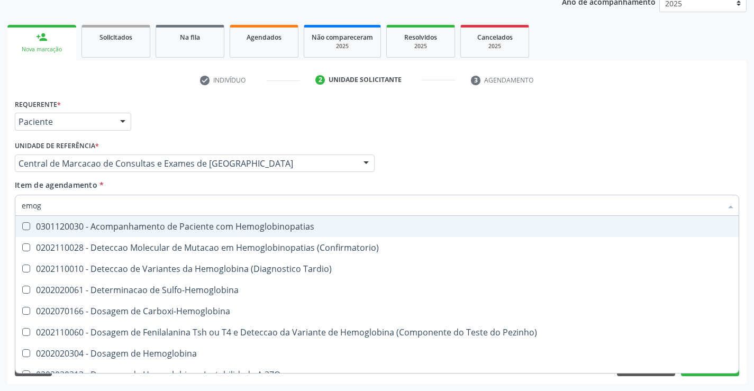
type input "emogr"
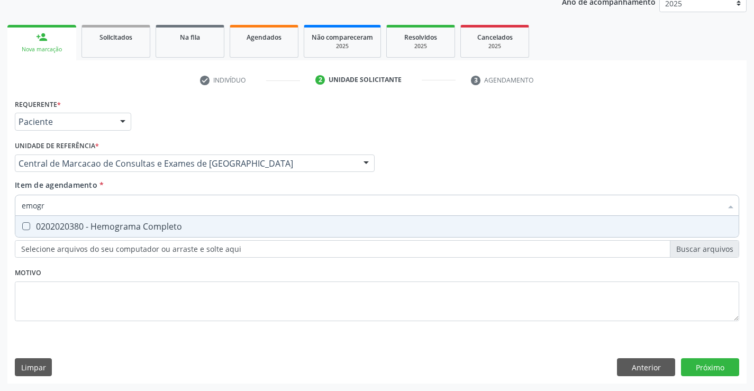
click at [116, 235] on span "0202020380 - Hemograma Completo" at bounding box center [376, 226] width 723 height 21
checkbox Completo "true"
click at [124, 202] on input "emogr" at bounding box center [372, 205] width 700 height 21
type input "pl"
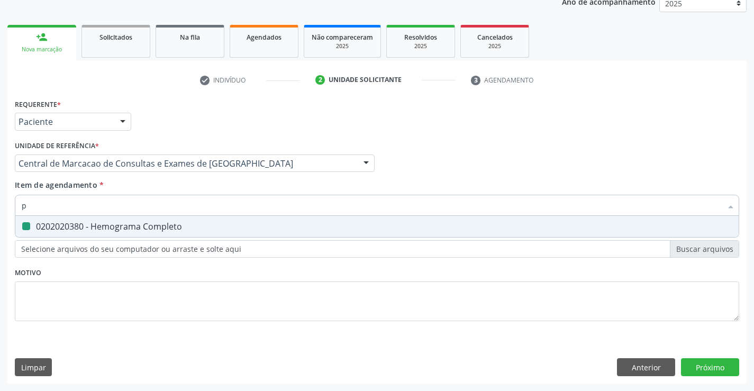
checkbox Completo "false"
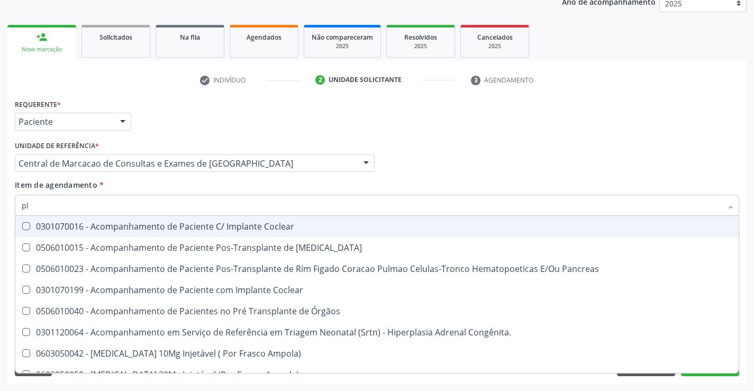
type input "pla"
checkbox Completo\) "false"
type input "plaq"
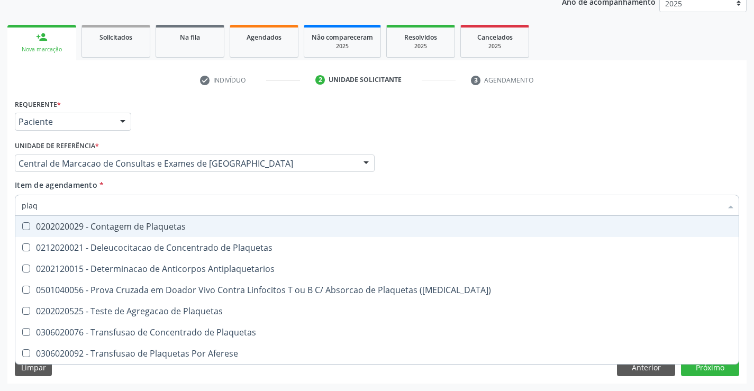
click at [120, 227] on div "0202020029 - Contagem de Plaquetas" at bounding box center [377, 226] width 711 height 8
checkbox Plaquetas "true"
click at [126, 202] on input "plaq" at bounding box center [372, 205] width 700 height 21
type input "f"
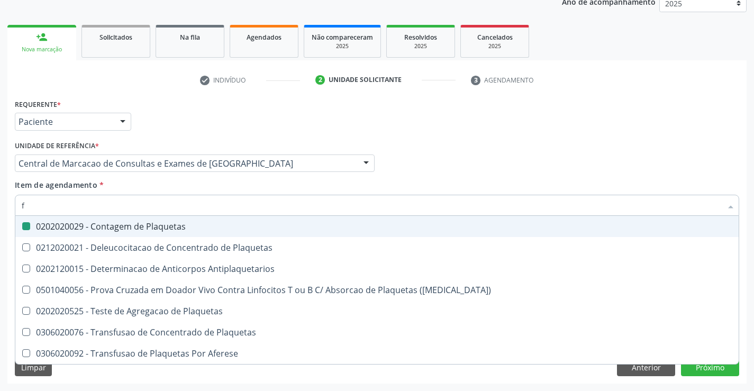
checkbox Plaquetas "false"
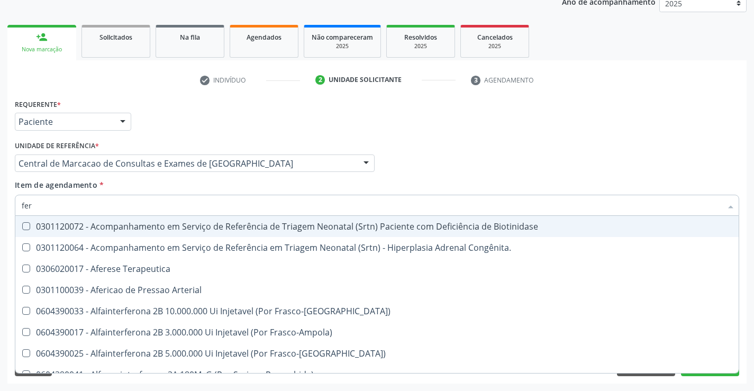
type input "ferr"
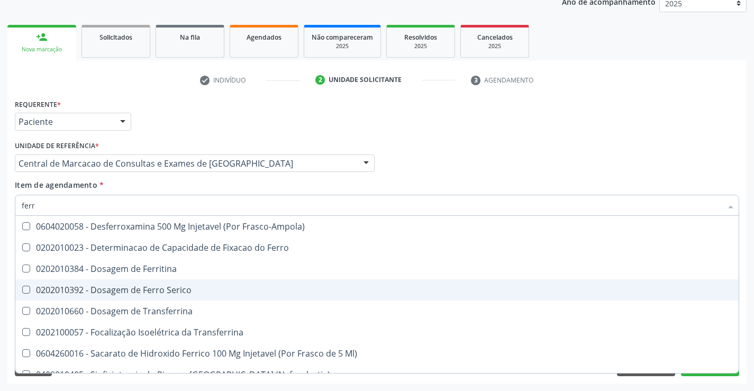
click at [159, 287] on div "0202010392 - Dosagem de Ferro Serico" at bounding box center [377, 290] width 711 height 8
checkbox Serico "true"
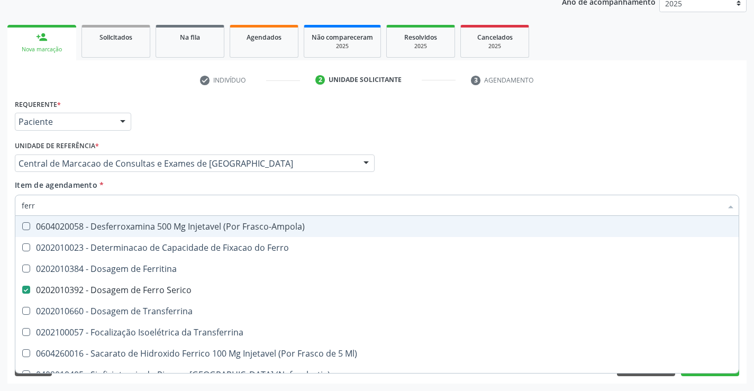
click at [146, 203] on input "ferr" at bounding box center [372, 205] width 700 height 21
type input "g"
checkbox Serico "false"
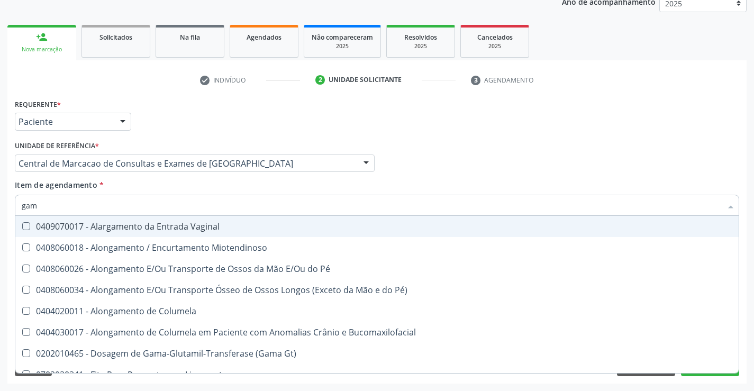
type input "gama"
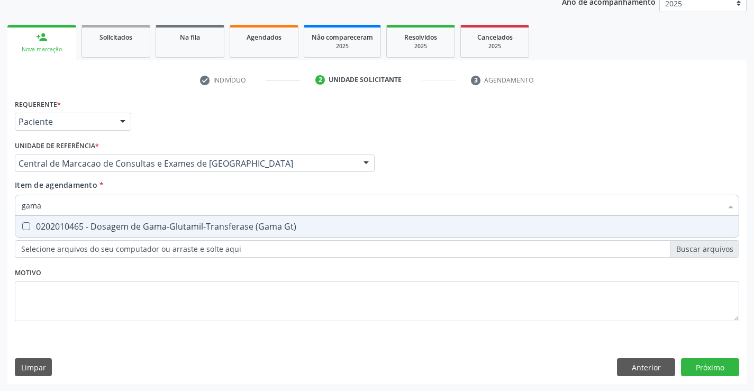
click at [155, 225] on div "0202010465 - Dosagem de Gama-Glutamil-Transferase (Gama Gt)" at bounding box center [377, 226] width 711 height 8
checkbox Gt\) "true"
type input "gama"
click at [158, 193] on div "Item de agendamento * gama Desfazer seleção 0202010465 - Dosagem de Gama-Glutam…" at bounding box center [377, 195] width 724 height 33
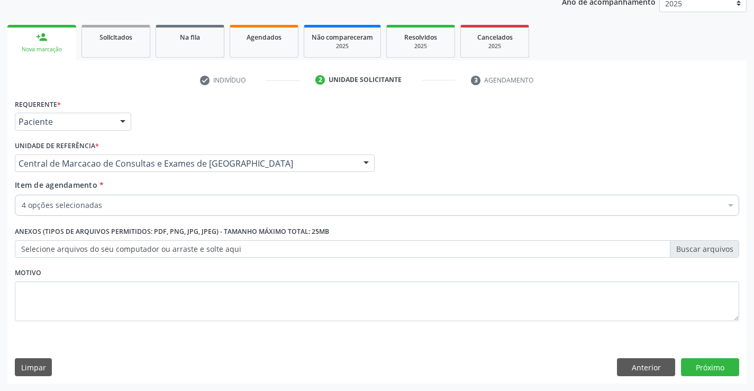
click at [158, 199] on div "4 opções selecionadas" at bounding box center [377, 205] width 724 height 21
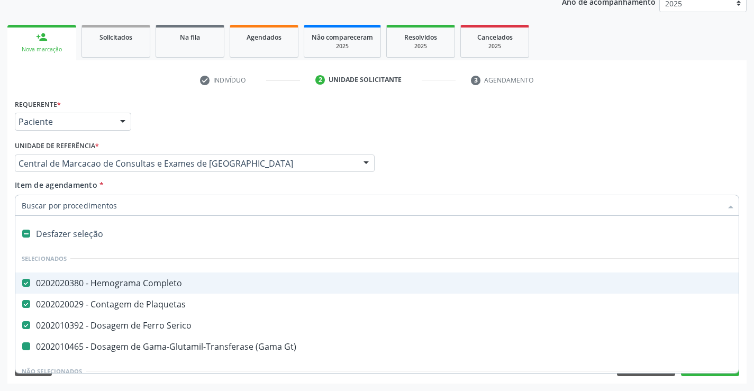
type input "u"
checkbox Gt\) "false"
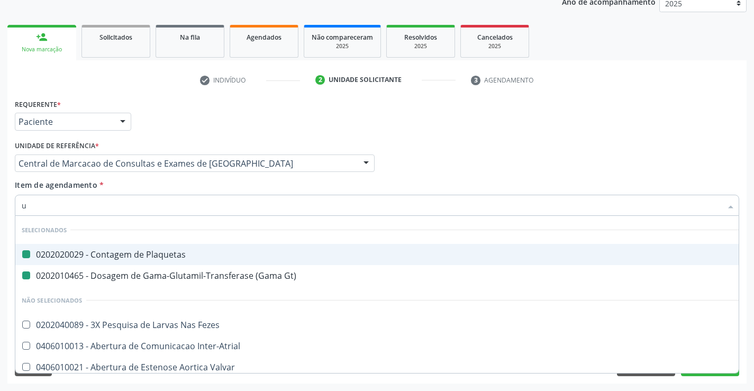
type input "ur"
checkbox Plaquetas "false"
checkbox Gt\) "false"
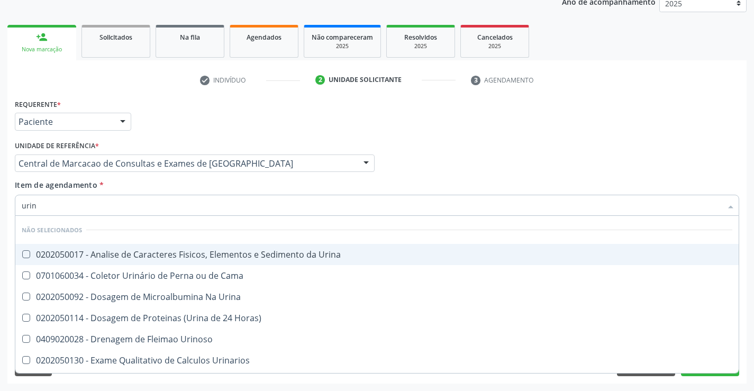
type input "urina"
click at [151, 248] on span "0202050017 - Analise de Caracteres Fisicos, Elementos e Sedimento da Urina" at bounding box center [376, 254] width 723 height 21
checkbox Urina "true"
click at [152, 209] on input "urina" at bounding box center [372, 205] width 700 height 21
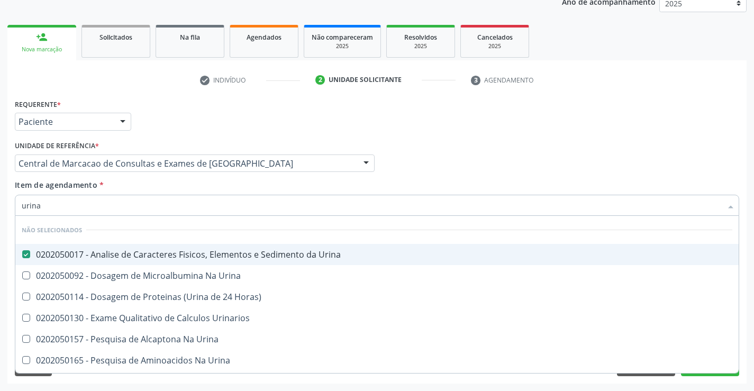
type input "f"
checkbox Urina "true"
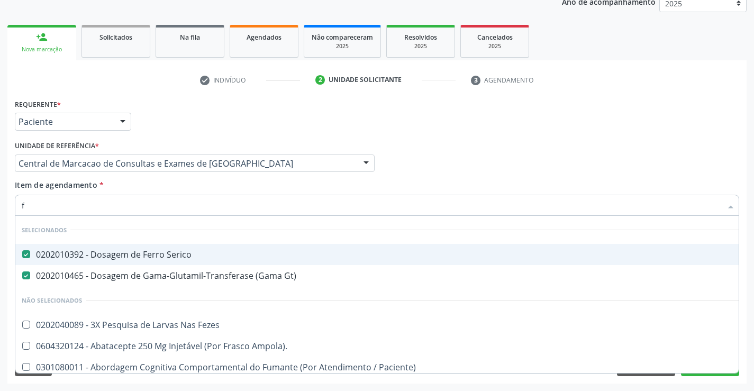
type input "fe"
checkbox Urina "false"
type input "fez"
checkbox Serico "false"
checkbox Gt\) "false"
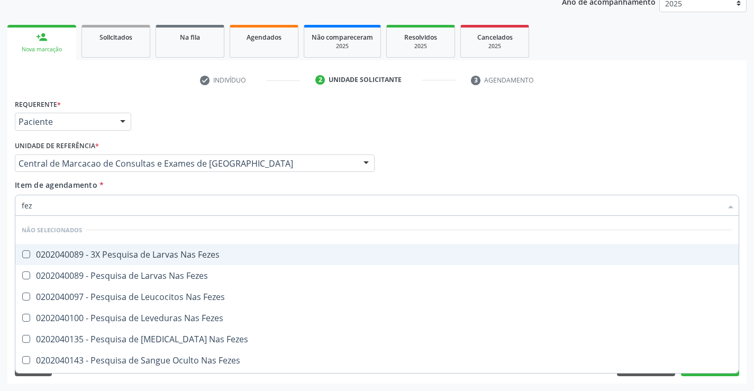
type input "feze"
click at [166, 253] on div "0202040089 - 3X Pesquisa de Larvas Nas Fezes" at bounding box center [377, 254] width 711 height 8
checkbox Fezes "true"
click at [175, 204] on input "feze" at bounding box center [372, 205] width 700 height 21
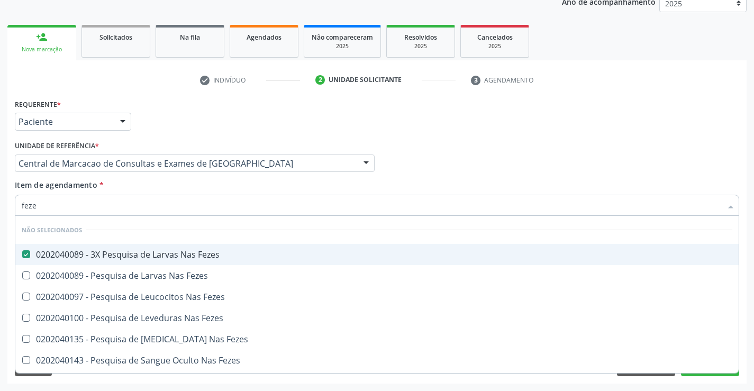
type input "g"
checkbox Fezes "true"
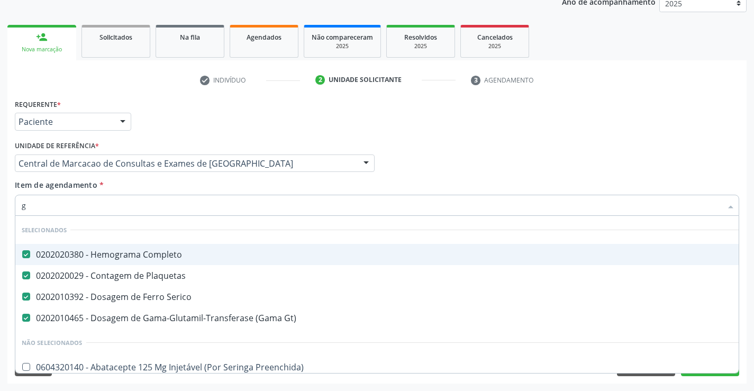
type input "ga"
checkbox Gt\) "false"
checkbox Serico "false"
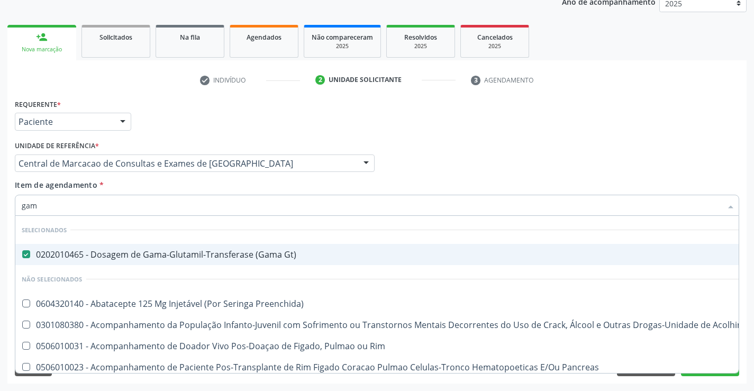
type input "gama"
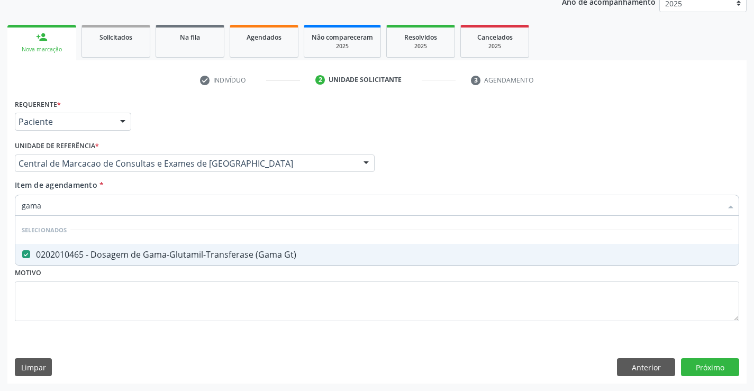
click at [164, 259] on div "0202010465 - Dosagem de Gama-Glutamil-Transferase (Gama Gt)" at bounding box center [377, 254] width 711 height 8
checkbox Gt\) "false"
click at [161, 206] on input "gama" at bounding box center [372, 205] width 700 height 21
type input "r"
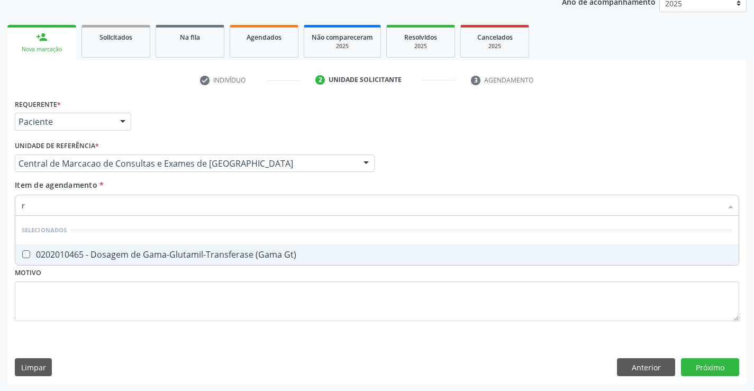
checkbox Gt\) "true"
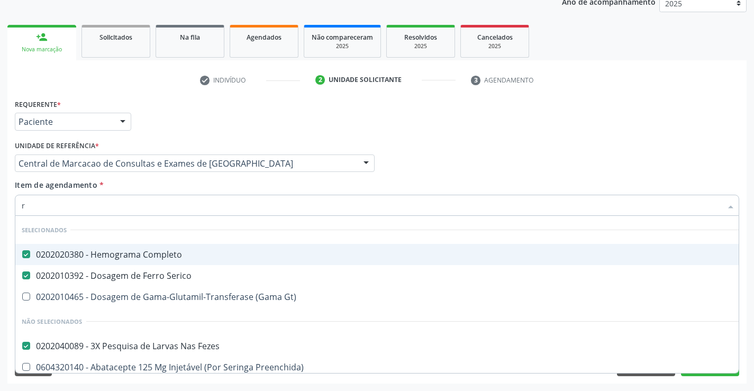
type input "rh"
checkbox Completo "false"
checkbox Serico "false"
checkbox Fezes "false"
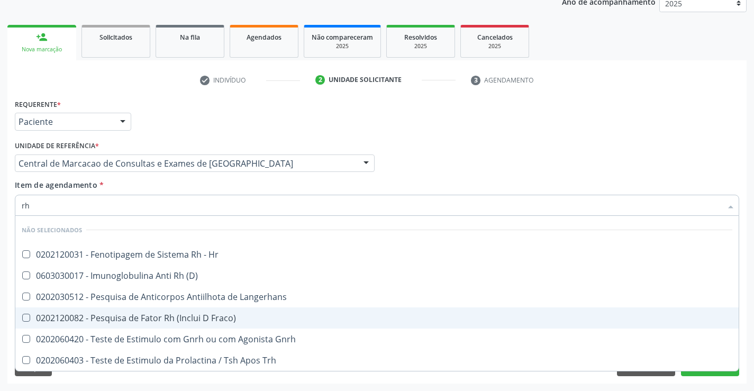
click at [196, 318] on div "0202120082 - Pesquisa de Fator Rh (Inclui D Fraco)" at bounding box center [377, 318] width 711 height 8
checkbox Fraco\) "true"
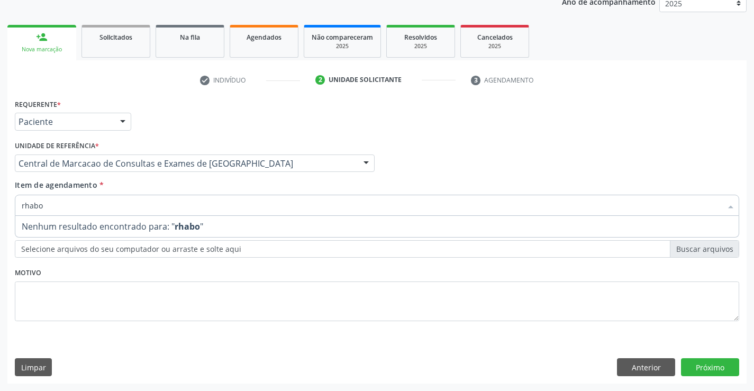
click at [166, 208] on input "rhabo" at bounding box center [372, 205] width 700 height 21
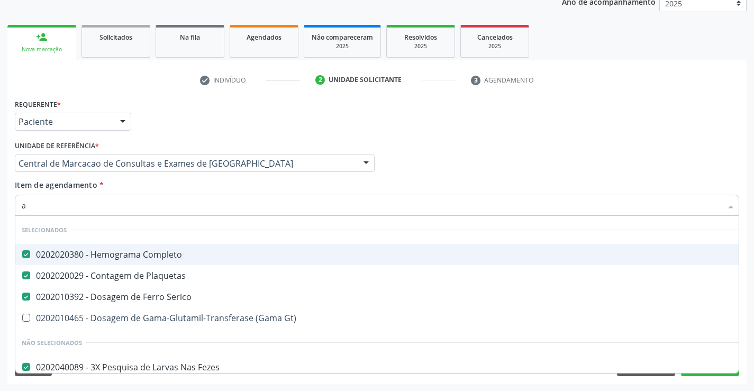
type input "ab"
checkbox Completo "false"
checkbox Plaquetas "false"
checkbox Serico "false"
checkbox Fezes "false"
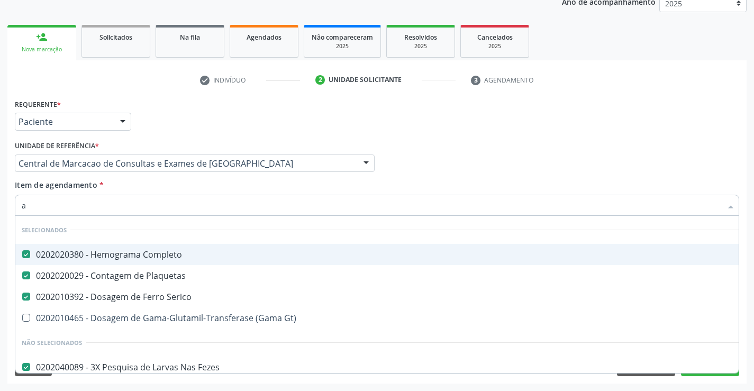
checkbox Urina "false"
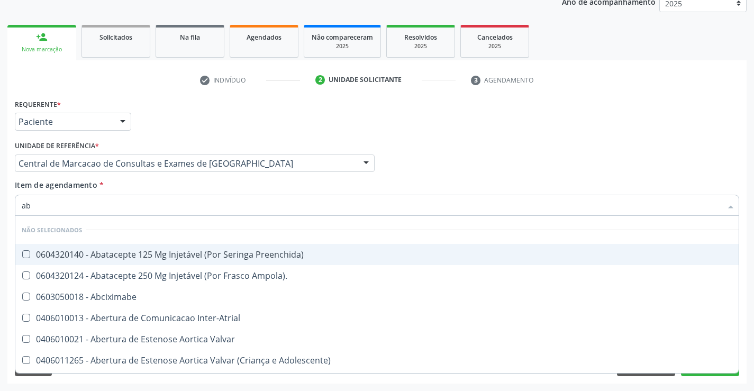
type input "abo"
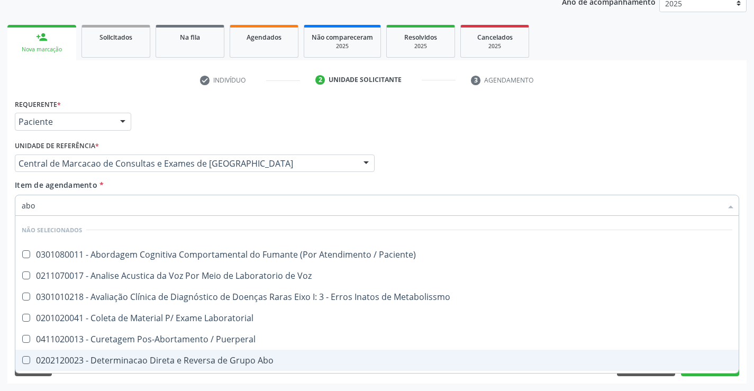
click at [166, 356] on div "0202120023 - Determinacao Direta e Reversa de Grupo Abo" at bounding box center [377, 360] width 711 height 8
checkbox Abo "true"
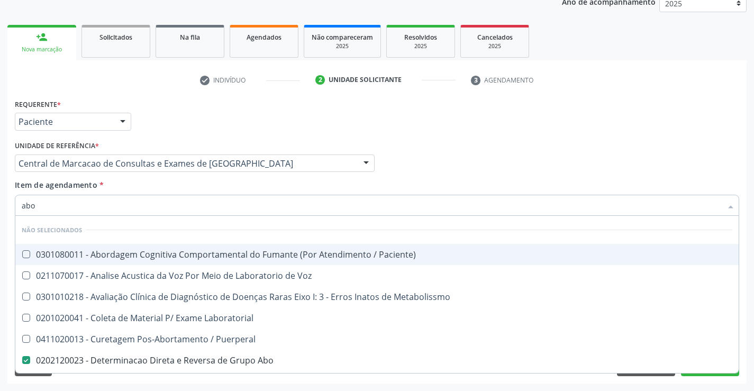
click at [201, 201] on input "abo" at bounding box center [372, 205] width 700 height 21
type input "t"
checkbox Paciente\) "true"
checkbox Voz "true"
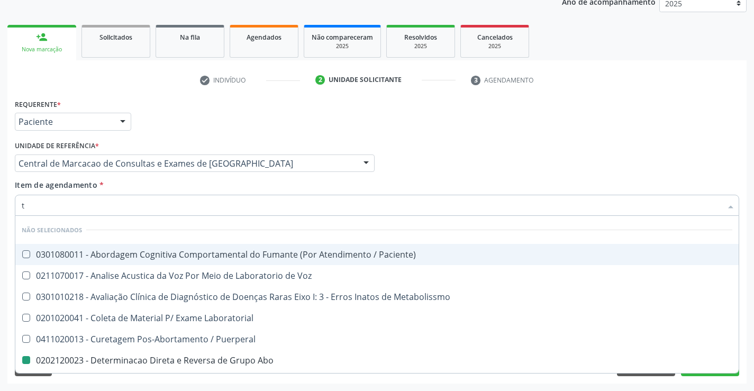
checkbox Abo "false"
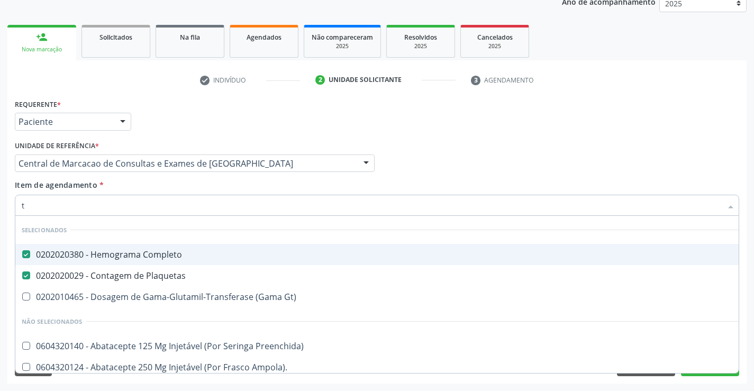
type input "tg"
checkbox Completo "false"
checkbox Plaquetas "false"
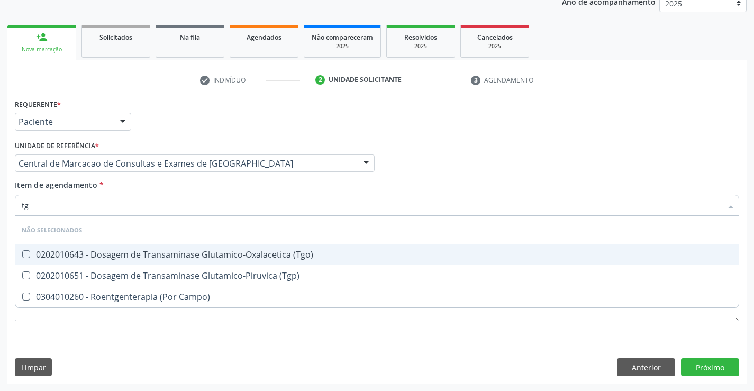
click at [206, 247] on span "0202010643 - Dosagem de Transaminase Glutamico-Oxalacetica (Tgo)" at bounding box center [376, 254] width 723 height 21
checkbox \(Tgo\) "true"
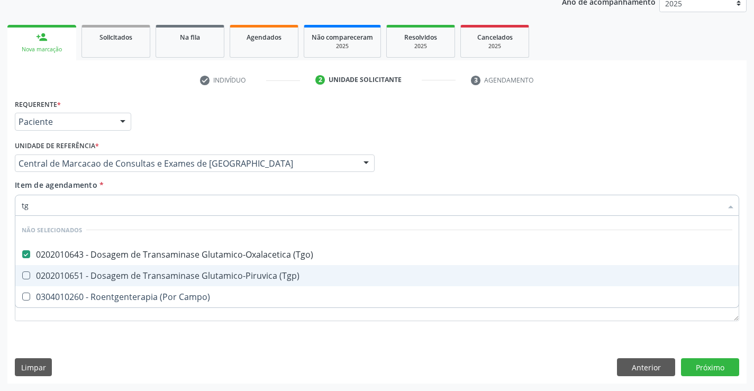
click at [199, 279] on div "0202010651 - Dosagem de Transaminase Glutamico-Piruvica (Tgp)" at bounding box center [377, 275] width 711 height 8
checkbox \(Tgp\) "true"
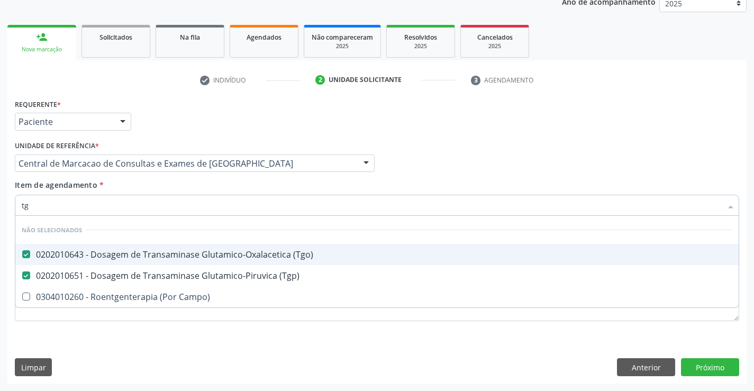
click at [214, 207] on input "tg" at bounding box center [372, 205] width 700 height 21
type input "u"
checkbox \(Tgp\) "false"
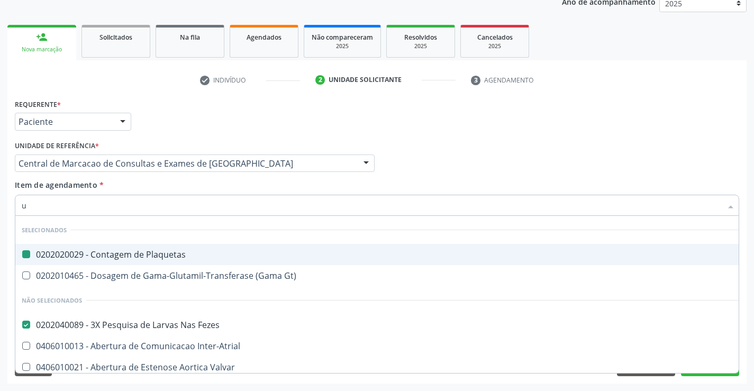
type input "ur"
checkbox Plaquetas "false"
checkbox Fezes "false"
checkbox Psicossocial "true"
checkbox Urina "false"
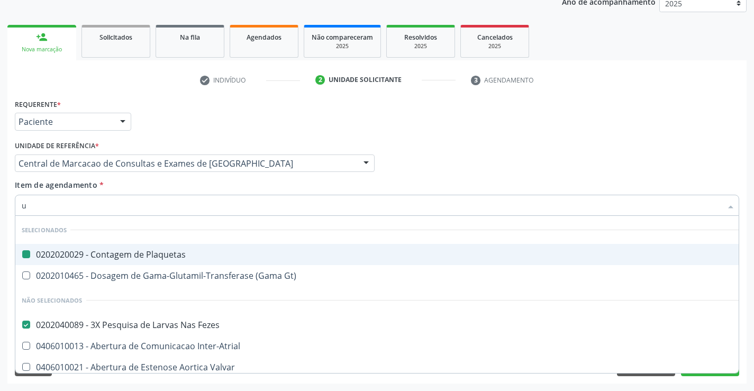
checkbox Abo "false"
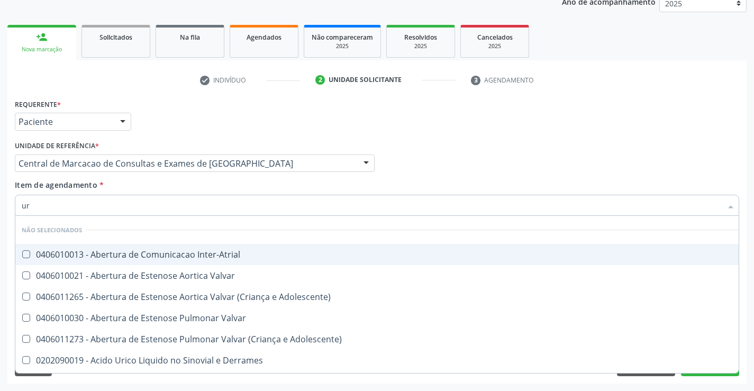
type input "ure"
checkbox Urina "false"
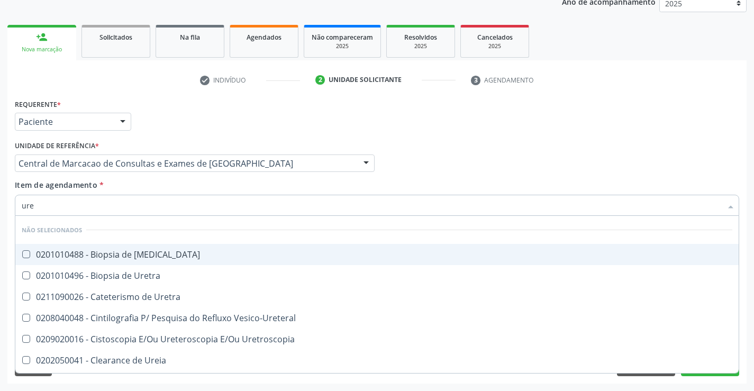
type input "urei"
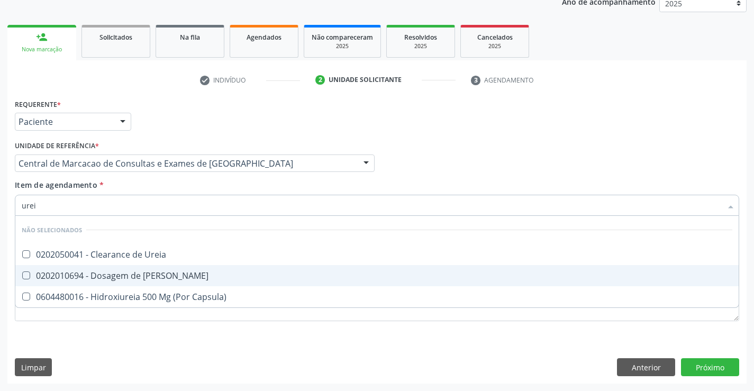
click at [189, 272] on div "0202010694 - Dosagem de Ureia" at bounding box center [377, 275] width 711 height 8
checkbox Ureia "true"
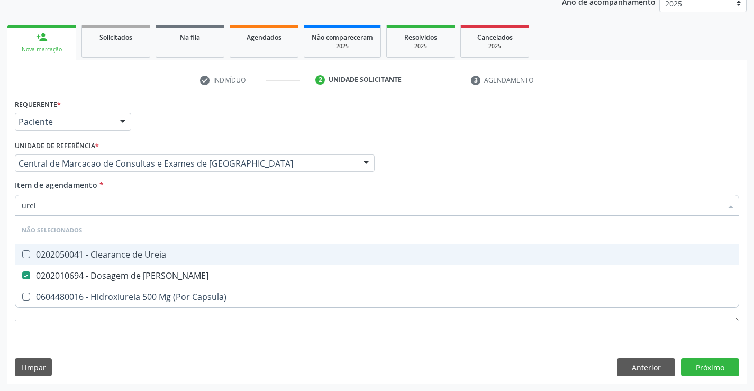
click at [210, 206] on input "urei" at bounding box center [372, 205] width 700 height 21
type input "c"
checkbox Ureia "true"
checkbox Capsula\) "true"
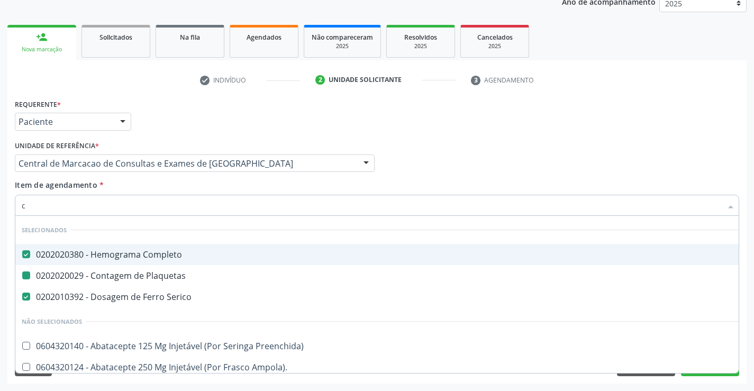
type input "cr"
checkbox Completo "false"
checkbox Plaquetas "false"
checkbox Serico "false"
checkbox Urina "false"
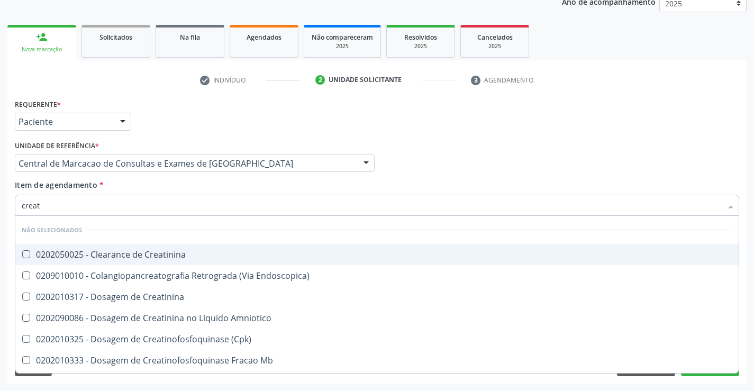
type input "creati"
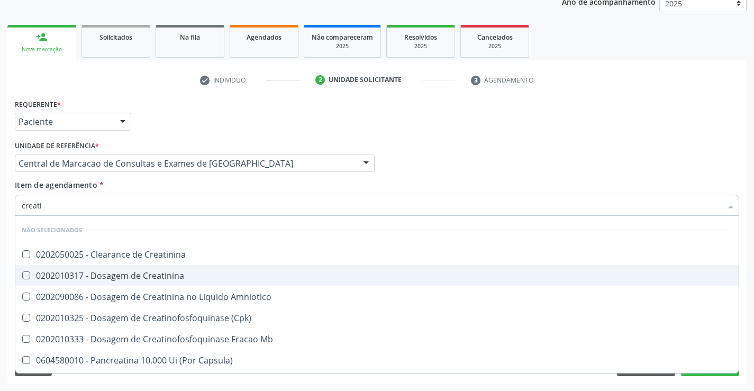
click at [189, 275] on div "0202010317 - Dosagem de Creatinina" at bounding box center [377, 275] width 711 height 8
checkbox Creatinina "true"
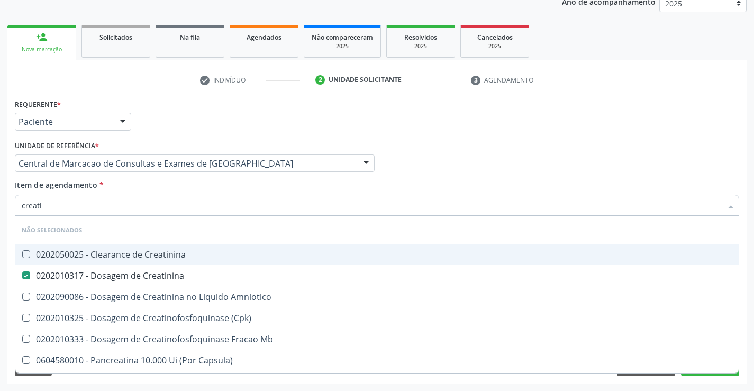
click at [197, 208] on input "creati" at bounding box center [372, 205] width 700 height 21
click at [656, 140] on div "Profissional Solicitante Por favor, selecione a Unidade de Atendimento primeiro…" at bounding box center [377, 158] width 730 height 41
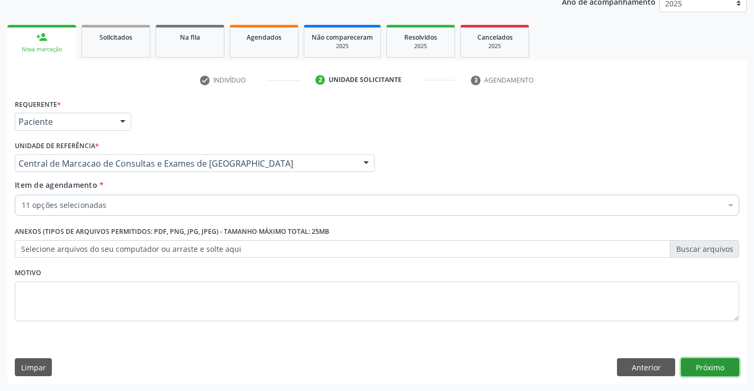
click at [715, 366] on button "Próximo" at bounding box center [710, 367] width 58 height 18
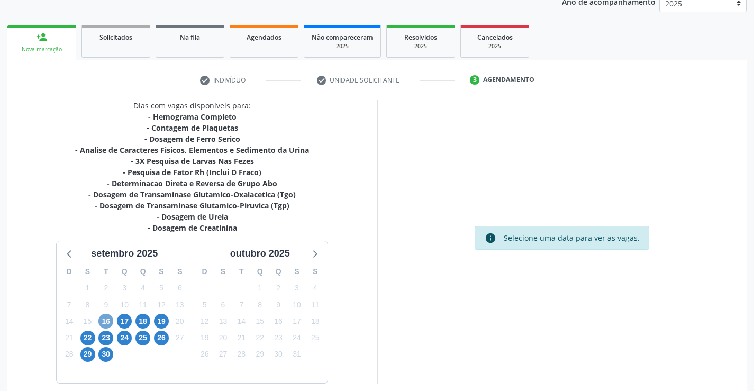
click at [108, 320] on span "16" at bounding box center [105, 321] width 15 height 15
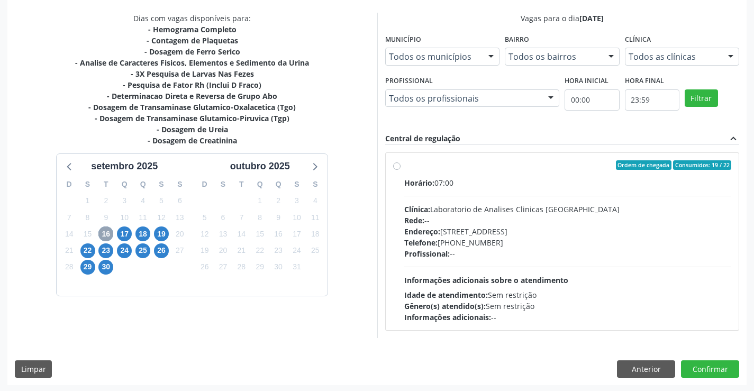
scroll to position [222, 0]
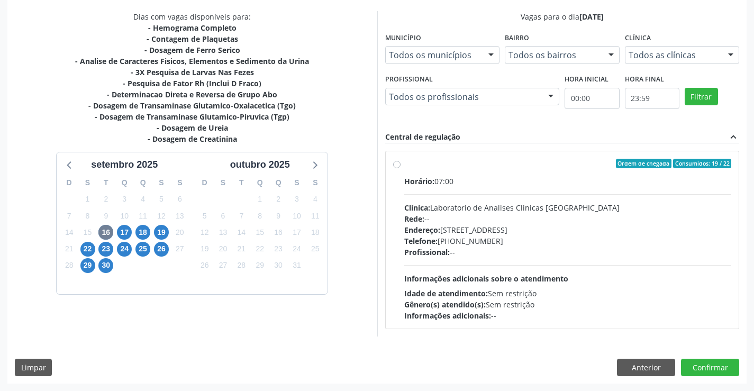
click at [654, 240] on div "Telefone: (74) 36453588" at bounding box center [568, 240] width 328 height 11
click at [401, 168] on input "Ordem de chegada Consumidos: 19 / 22 Horário: 07:00 Clínica: Laboratorio de Ana…" at bounding box center [396, 164] width 7 height 10
radio input "true"
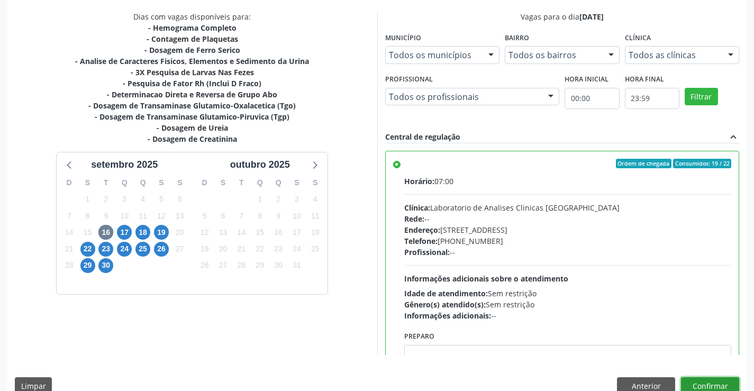
click at [688, 385] on button "Confirmar" at bounding box center [710, 386] width 58 height 18
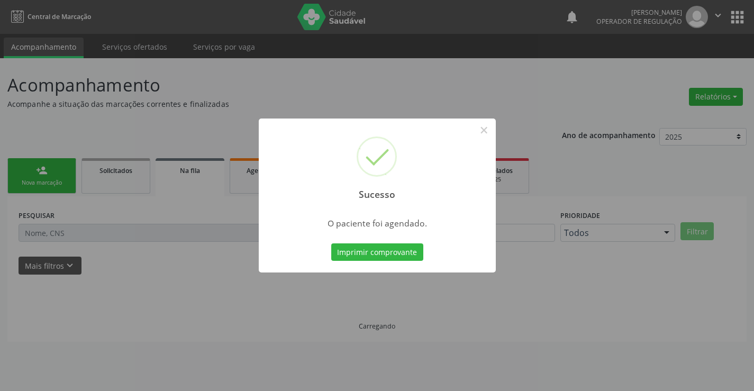
scroll to position [0, 0]
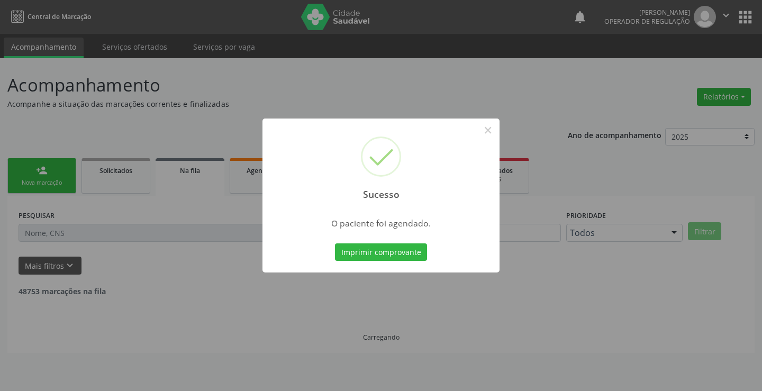
click at [335, 243] on button "Imprimir comprovante" at bounding box center [381, 252] width 92 height 18
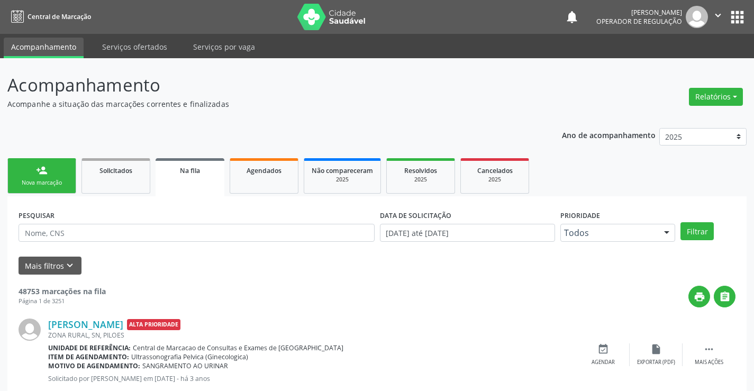
click at [47, 166] on div "person_add" at bounding box center [42, 171] width 12 height 12
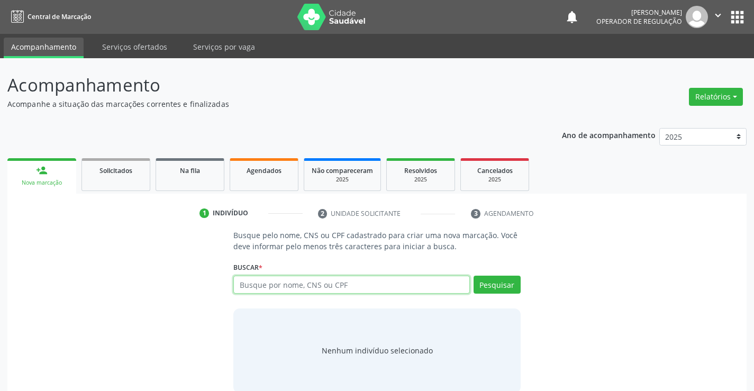
click at [289, 277] on input "text" at bounding box center [351, 285] width 236 height 18
paste input "700 8019 6900 6584"
type input "700 8019 6900 6584"
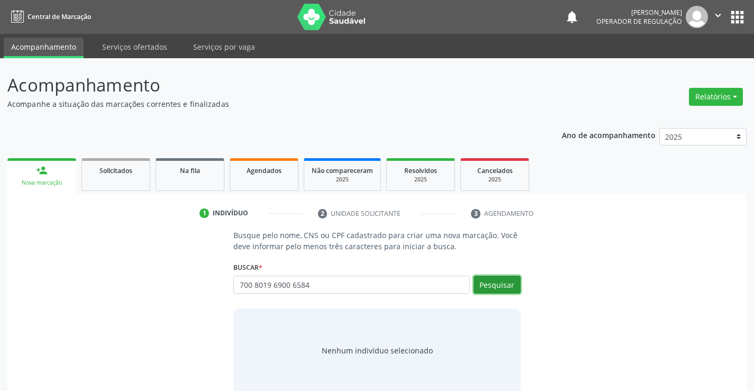
click at [488, 284] on button "Pesquisar" at bounding box center [497, 285] width 47 height 18
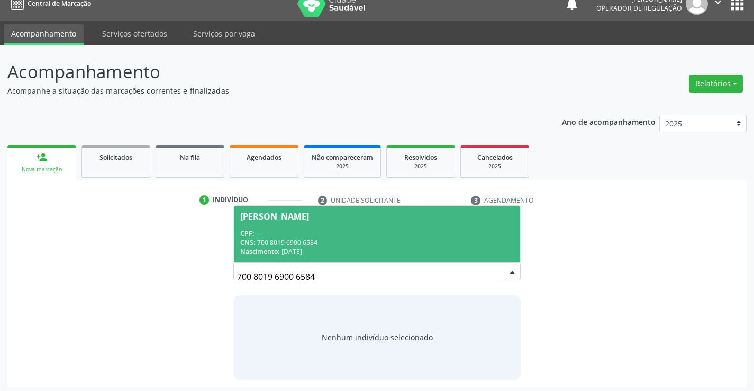
scroll to position [17, 0]
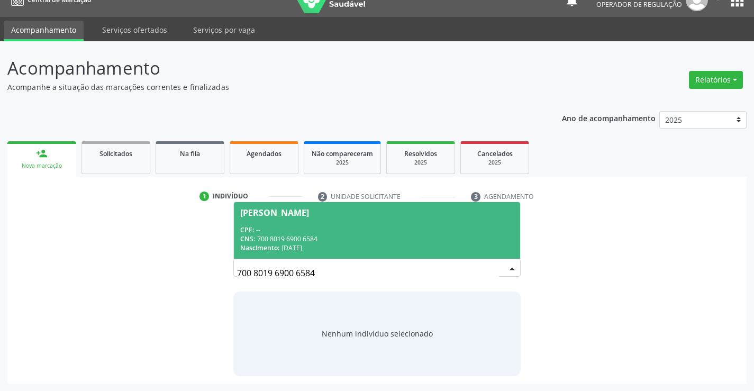
click at [407, 229] on div "CPF: --" at bounding box center [376, 229] width 273 height 9
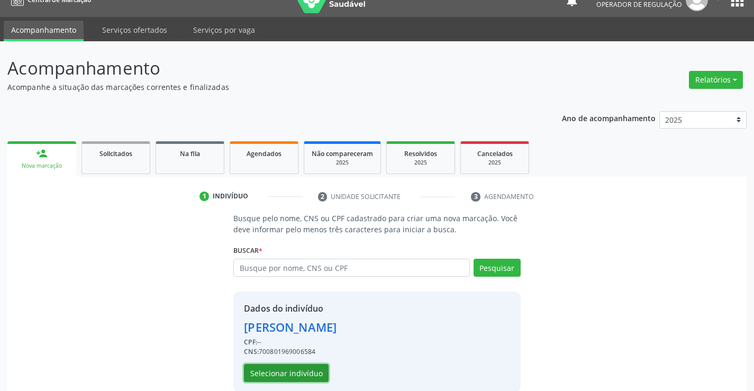
click at [285, 378] on button "Selecionar indivíduo" at bounding box center [286, 373] width 85 height 18
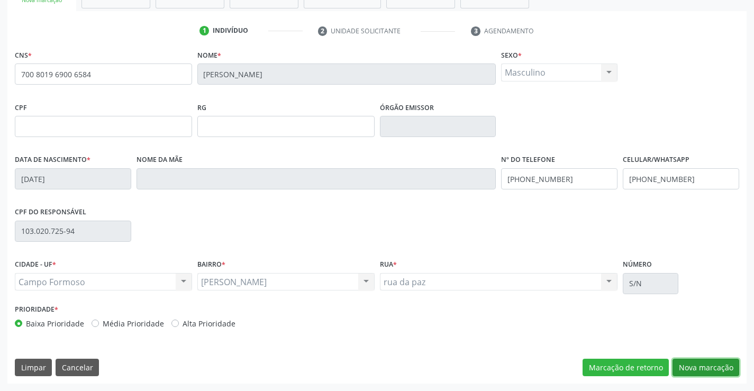
click at [694, 364] on button "Nova marcação" at bounding box center [706, 368] width 67 height 18
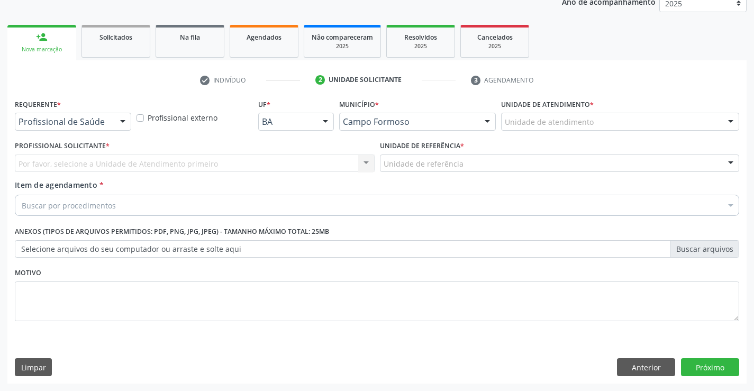
scroll to position [133, 0]
click at [93, 128] on div "Profissional de Saúde" at bounding box center [73, 122] width 116 height 18
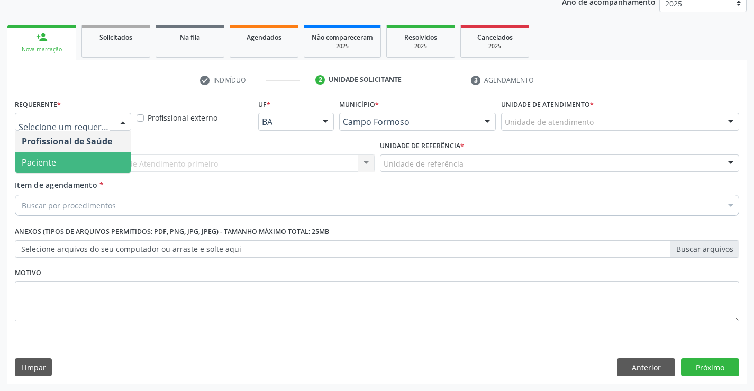
click at [73, 159] on span "Paciente" at bounding box center [72, 162] width 115 height 21
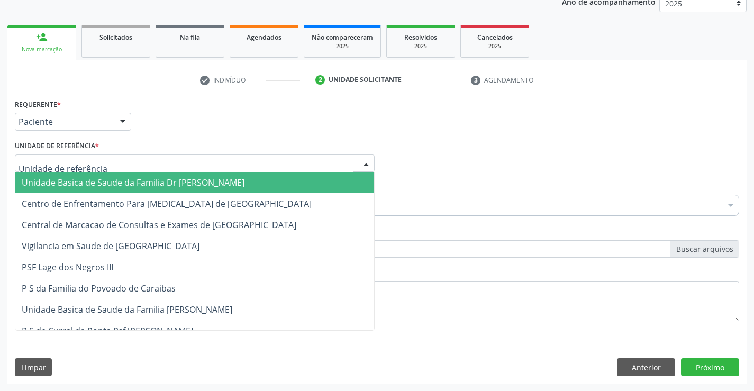
click at [121, 165] on div at bounding box center [195, 164] width 360 height 18
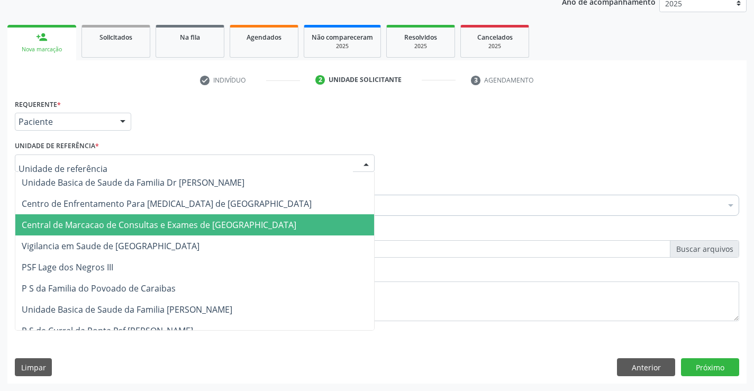
click at [122, 220] on span "Central de Marcacao de Consultas e Exames de [GEOGRAPHIC_DATA]" at bounding box center [159, 225] width 275 height 12
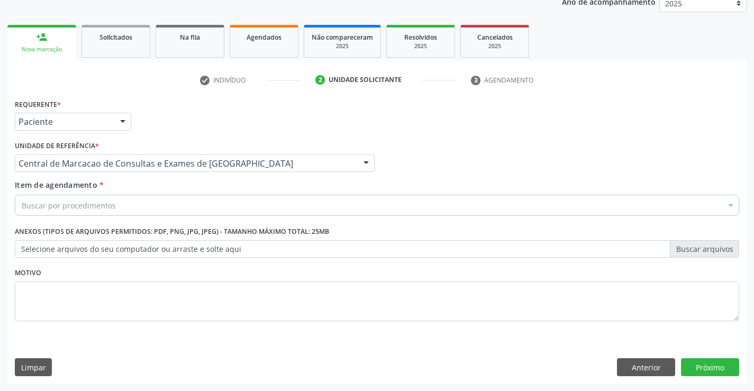
click at [126, 197] on div "Buscar por procedimentos" at bounding box center [377, 205] width 724 height 21
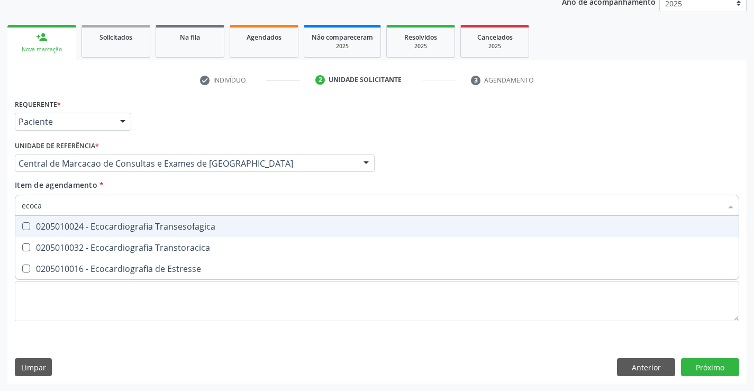
type input "ecocar"
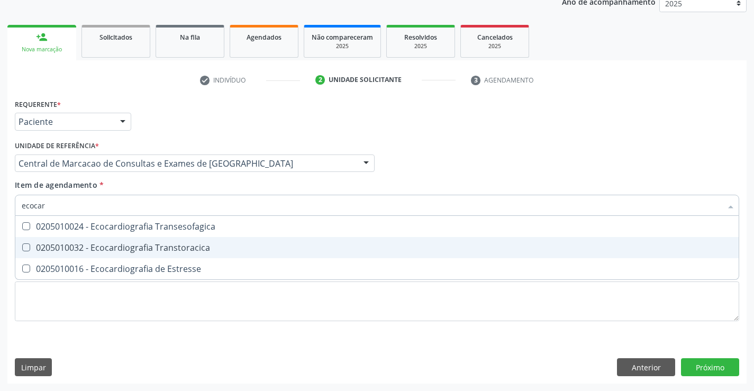
click at [176, 252] on div "0205010032 - Ecocardiografia Transtoracica" at bounding box center [377, 247] width 711 height 8
checkbox Transtoracica "true"
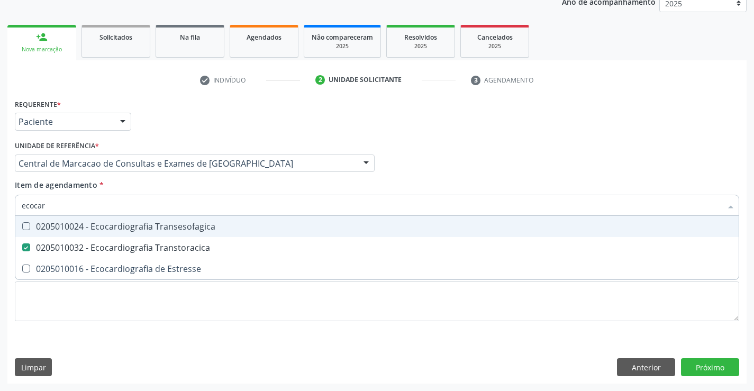
click at [195, 206] on input "ecocar" at bounding box center [372, 205] width 700 height 21
type input "of"
checkbox Transtoracica "false"
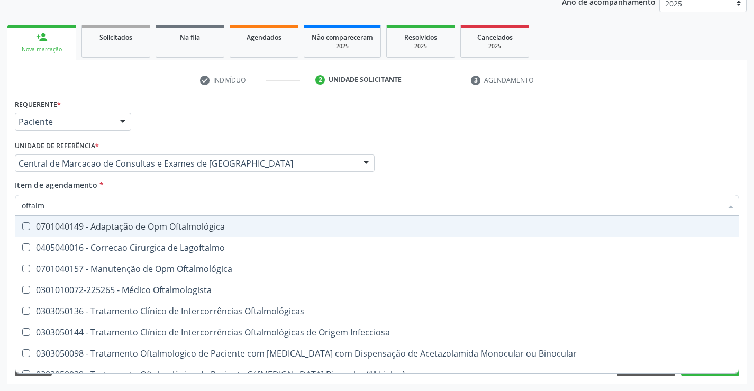
type input "oftalmo"
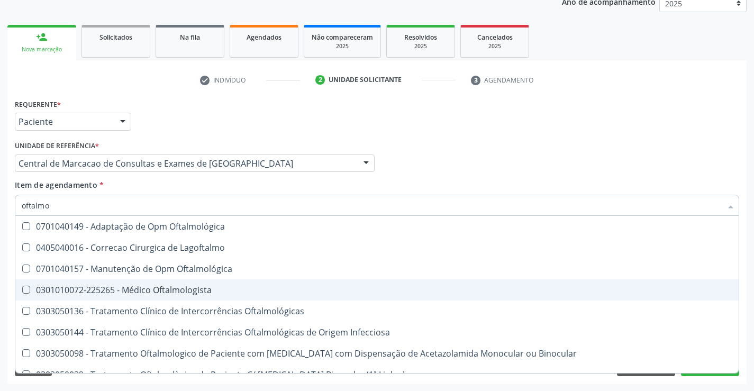
click at [189, 284] on span "0301010072-225265 - Médico Oftalmologista" at bounding box center [376, 289] width 723 height 21
checkbox Oftalmologista "true"
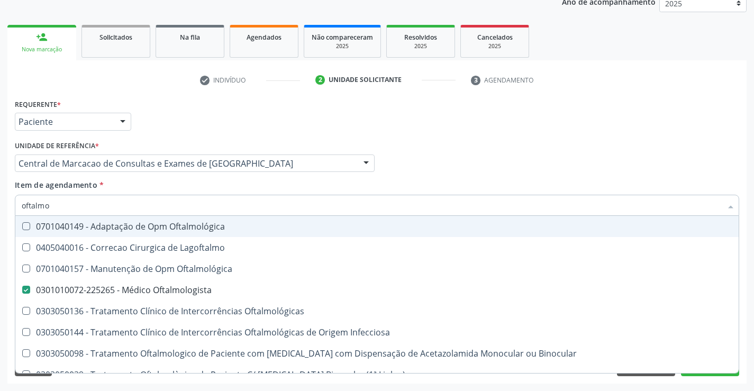
click at [628, 151] on div "Profissional Solicitante Por favor, selecione a Unidade de Atendimento primeiro…" at bounding box center [377, 158] width 730 height 41
checkbox Lagoftalmo "true"
checkbox Oftalmológica "true"
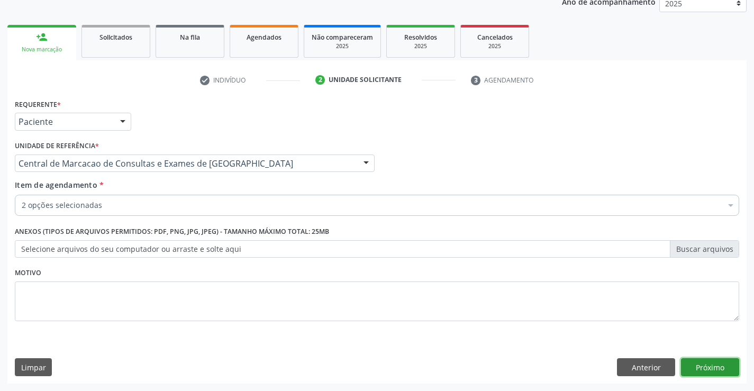
click at [689, 364] on button "Próximo" at bounding box center [710, 367] width 58 height 18
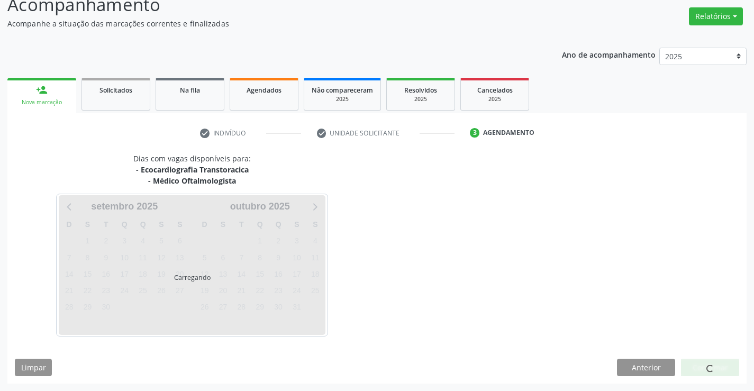
scroll to position [112, 0]
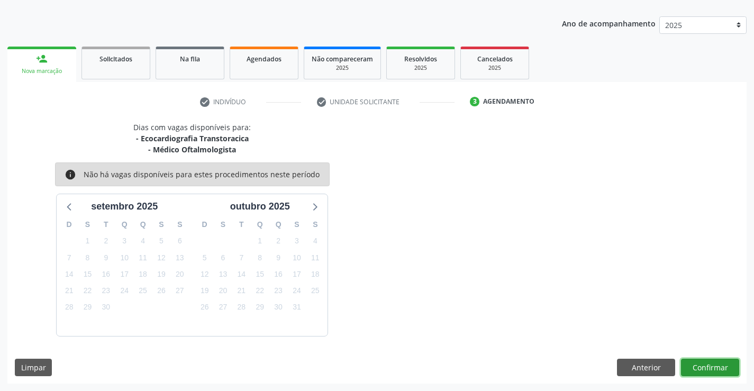
click at [714, 362] on button "Confirmar" at bounding box center [710, 368] width 58 height 18
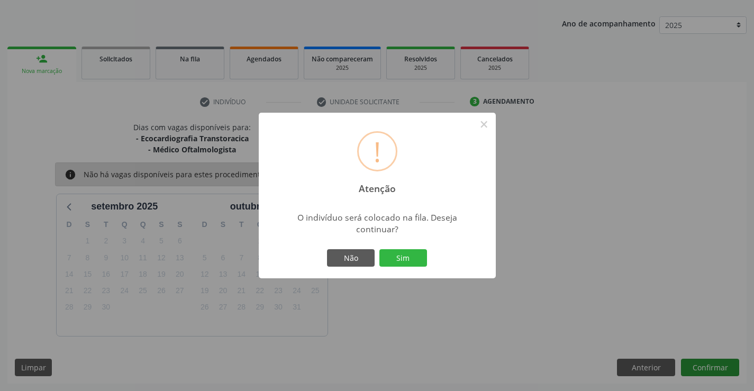
click at [379, 249] on button "Sim" at bounding box center [403, 258] width 48 height 18
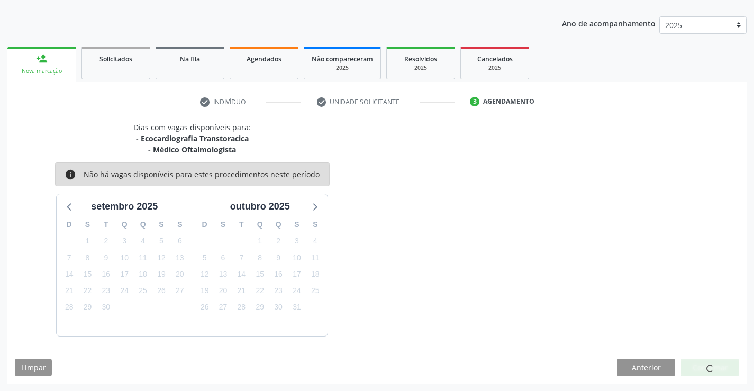
scroll to position [0, 0]
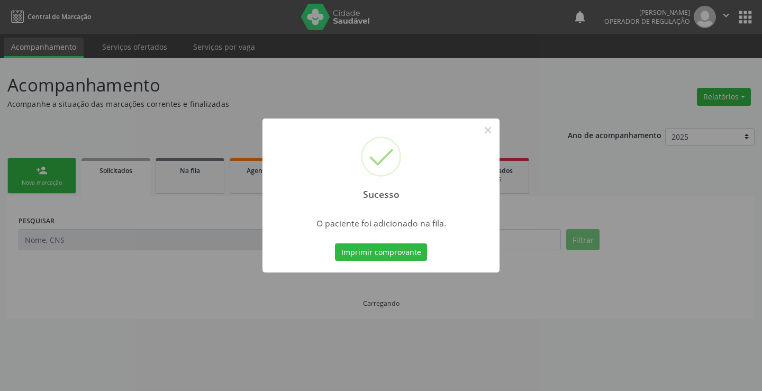
click at [335, 243] on button "Imprimir comprovante" at bounding box center [381, 252] width 92 height 18
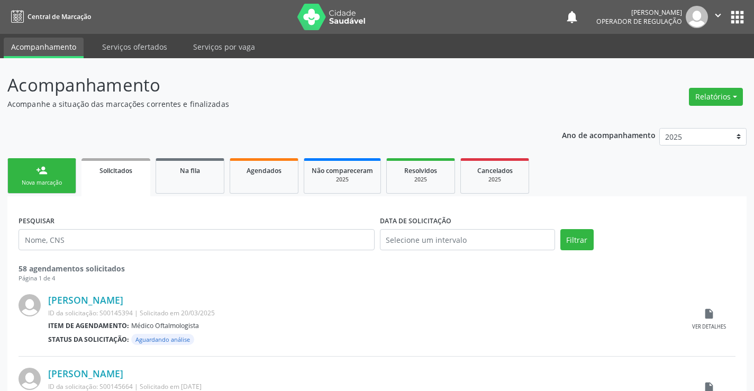
click at [41, 169] on div "person_add" at bounding box center [42, 171] width 12 height 12
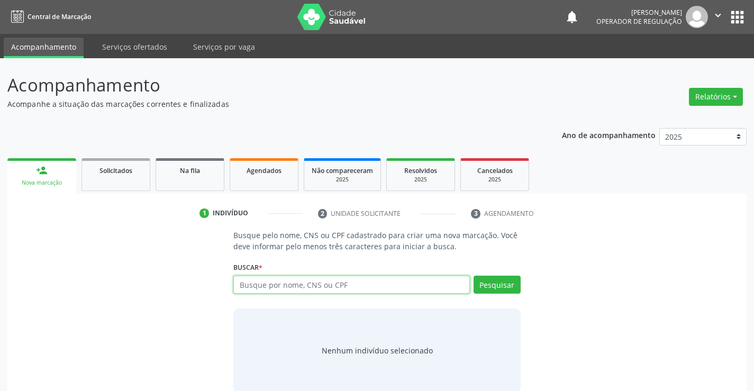
click at [374, 288] on input "text" at bounding box center [351, 285] width 236 height 18
type input "700900992611691"
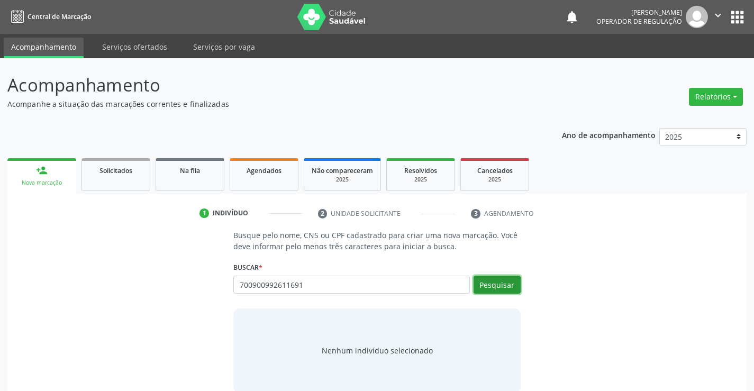
click at [510, 284] on button "Pesquisar" at bounding box center [497, 285] width 47 height 18
type input "700900992611691"
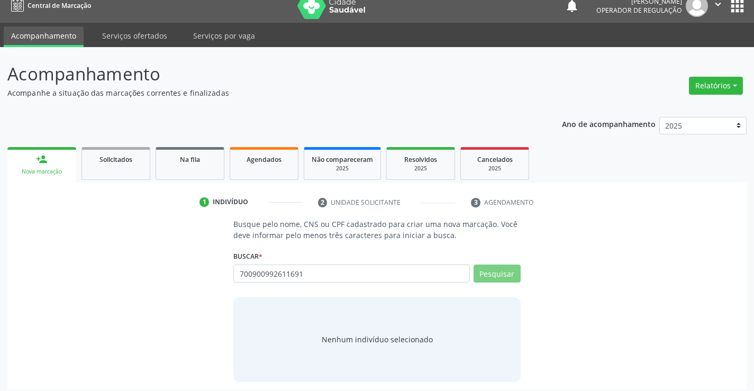
scroll to position [17, 0]
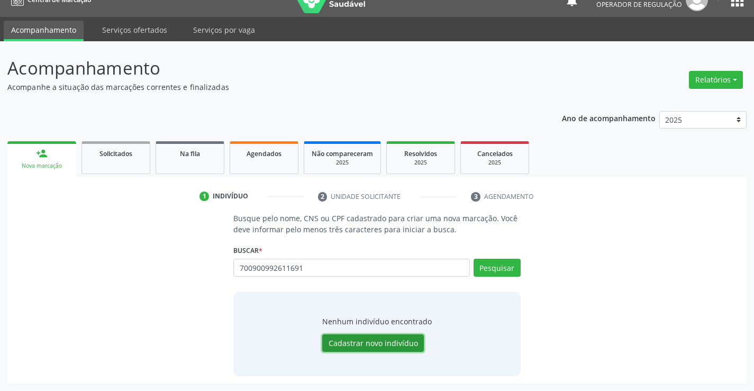
click at [384, 347] on button "Cadastrar novo indivíduo" at bounding box center [373, 343] width 102 height 18
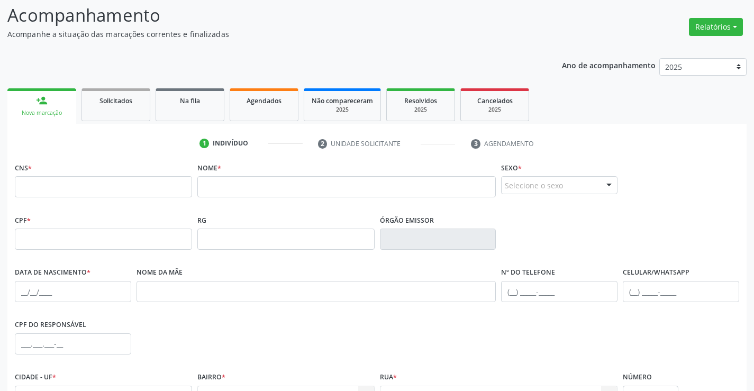
scroll to position [183, 0]
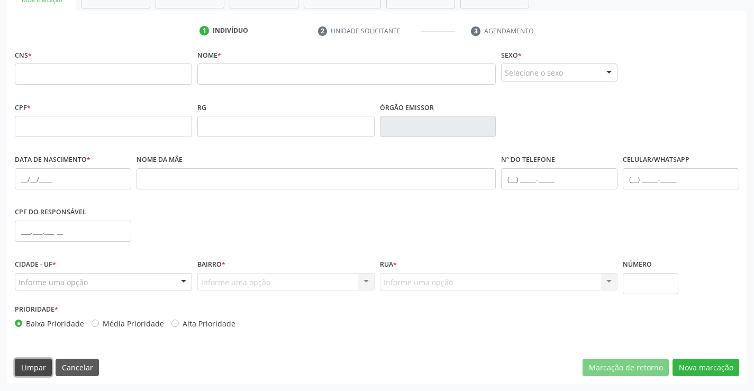
click at [45, 366] on button "Limpar" at bounding box center [33, 368] width 37 height 18
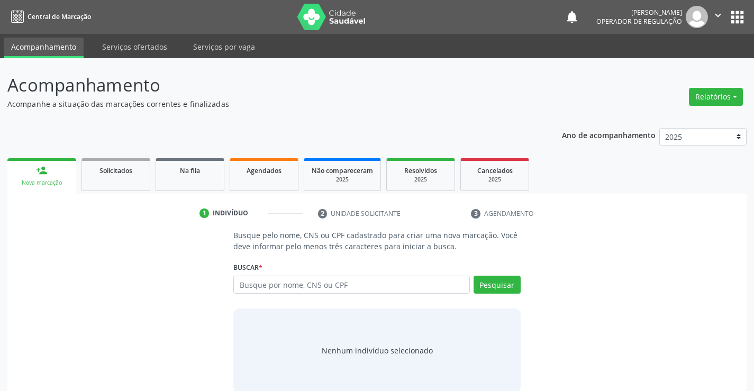
click at [288, 289] on input "text" at bounding box center [351, 285] width 236 height 18
type input "700900992611691"
click at [507, 283] on button "Pesquisar" at bounding box center [497, 285] width 47 height 18
click at [715, 11] on icon "" at bounding box center [718, 16] width 12 height 12
click at [673, 64] on link "Sair" at bounding box center [691, 64] width 73 height 15
